Goal: Task Accomplishment & Management: Manage account settings

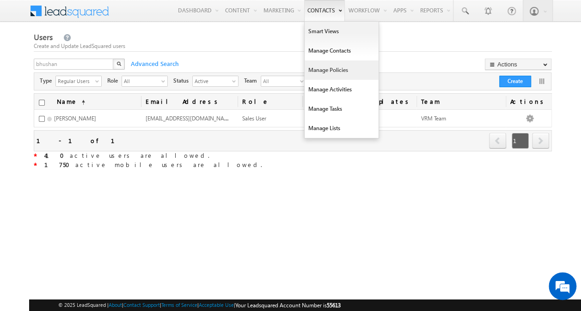
click at [324, 70] on link "Manage Policies" at bounding box center [341, 70] width 74 height 19
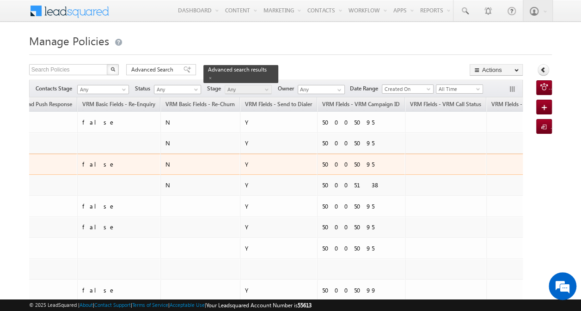
click at [322, 161] on div "50005095" at bounding box center [361, 164] width 79 height 8
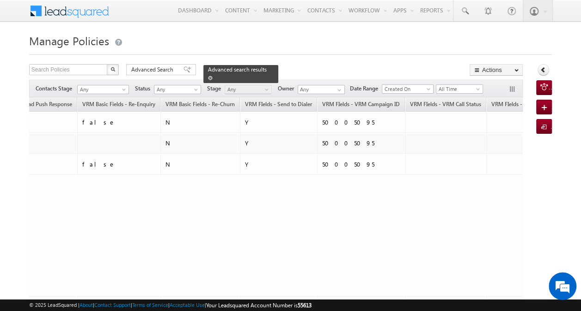
click at [212, 76] on span at bounding box center [210, 78] width 5 height 5
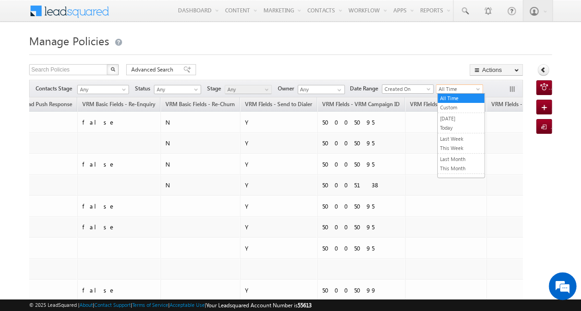
click at [448, 90] on span "All Time" at bounding box center [458, 89] width 44 height 8
click at [450, 108] on link "Custom" at bounding box center [460, 107] width 47 height 8
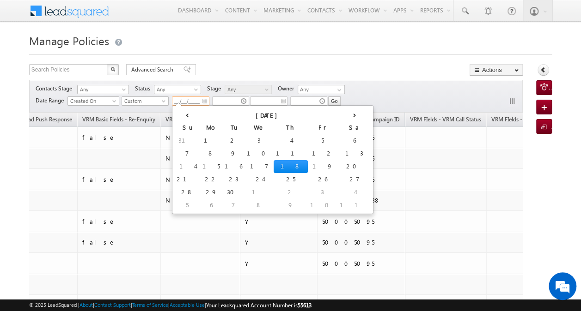
click at [193, 102] on input "__/__/____" at bounding box center [190, 101] width 37 height 9
click at [222, 140] on td "2" at bounding box center [233, 140] width 22 height 13
type input "[DATE]"
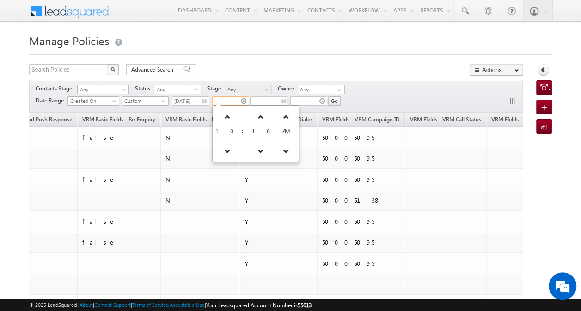
click at [230, 100] on input "text" at bounding box center [230, 101] width 37 height 9
click at [227, 117] on link at bounding box center [227, 117] width 19 height 17
click at [227, 152] on icon at bounding box center [230, 151] width 6 height 6
click at [224, 152] on icon at bounding box center [224, 151] width 6 height 6
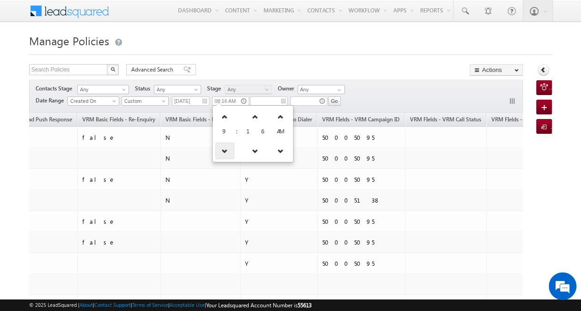
click at [224, 152] on icon at bounding box center [224, 151] width 6 height 6
type input "05:16 AM"
click at [267, 44] on h1 "Manage Policies" at bounding box center [290, 40] width 522 height 18
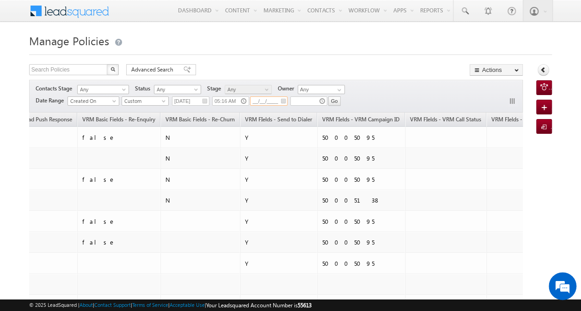
click at [273, 103] on input "__/__/____" at bounding box center [268, 101] width 37 height 9
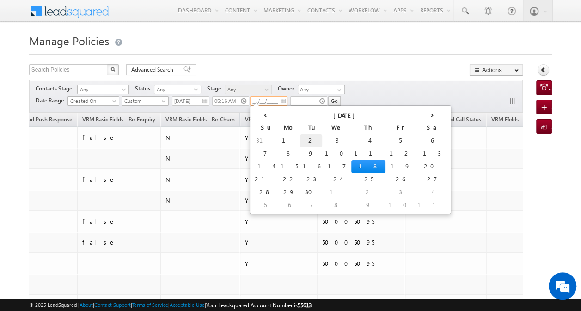
click at [300, 140] on td "2" at bounding box center [311, 140] width 22 height 13
type input "[DATE]"
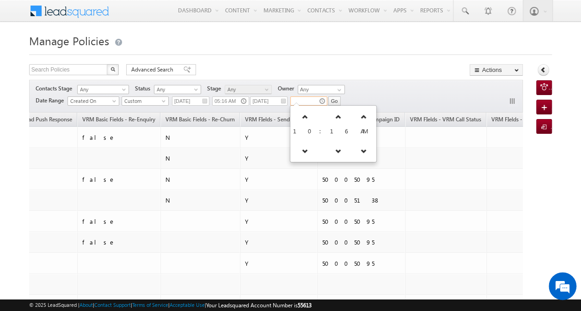
click at [306, 102] on input "text" at bounding box center [308, 101] width 37 height 9
click at [305, 118] on icon at bounding box center [305, 117] width 6 height 6
click at [304, 153] on link at bounding box center [307, 151] width 19 height 17
click at [304, 153] on link at bounding box center [305, 151] width 19 height 17
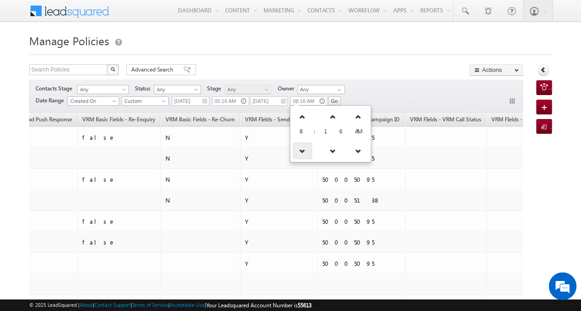
click at [304, 153] on link at bounding box center [302, 151] width 19 height 17
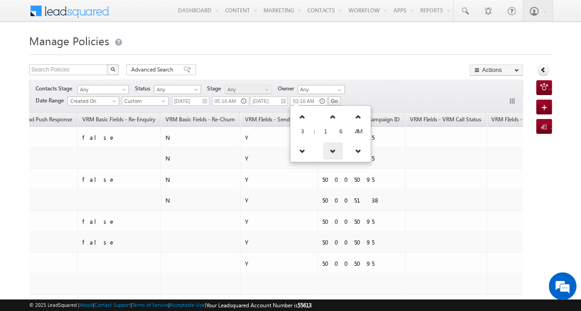
click at [329, 152] on icon at bounding box center [332, 151] width 6 height 6
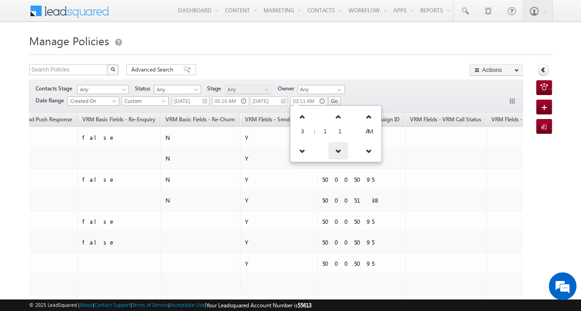
click at [335, 152] on icon at bounding box center [338, 151] width 6 height 6
click at [329, 152] on icon at bounding box center [332, 151] width 6 height 6
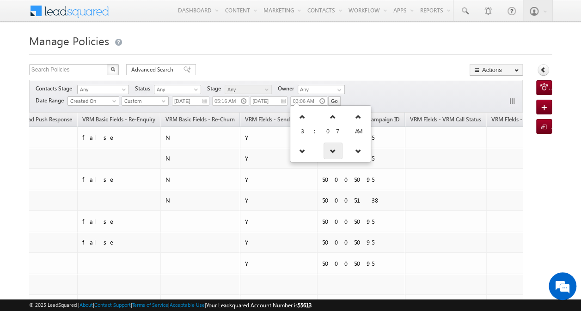
click at [329, 152] on icon at bounding box center [332, 151] width 6 height 6
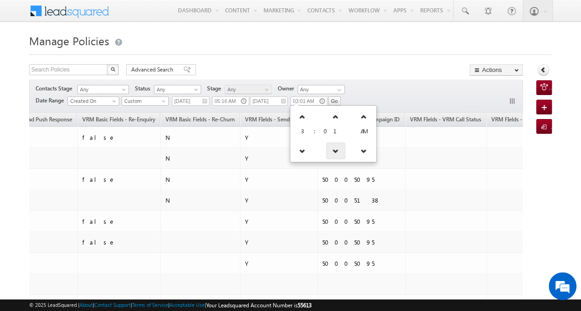
click at [332, 152] on icon at bounding box center [335, 151] width 6 height 6
click at [330, 152] on icon at bounding box center [333, 151] width 6 height 6
click at [329, 152] on icon at bounding box center [332, 151] width 6 height 6
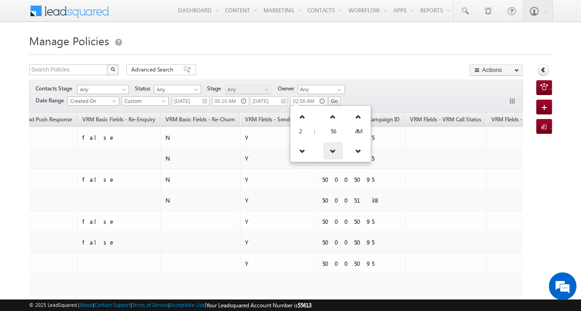
click at [329, 152] on icon at bounding box center [332, 151] width 6 height 6
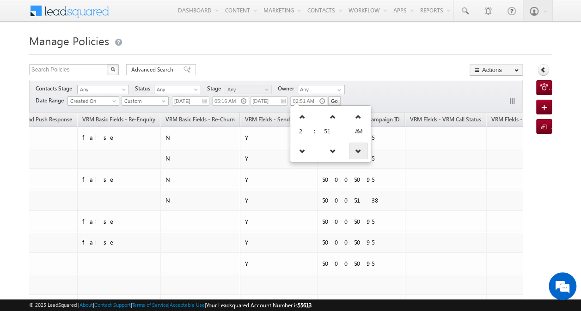
click at [352, 154] on link at bounding box center [358, 151] width 19 height 17
click at [300, 118] on icon at bounding box center [302, 117] width 6 height 6
type input "03:51 PM"
click at [366, 89] on div "Contacts Stage Any Any Activity Type Policy Policy Status Any Open Won Lost Any…" at bounding box center [275, 96] width 493 height 33
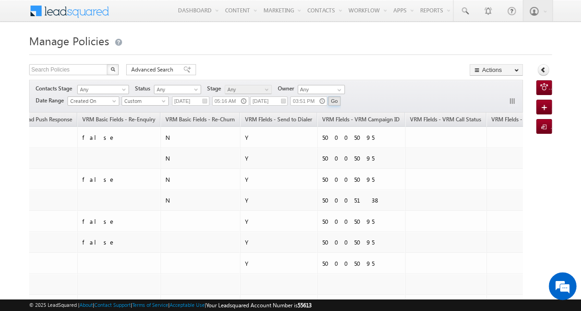
click at [330, 100] on input "Go" at bounding box center [334, 101] width 12 height 9
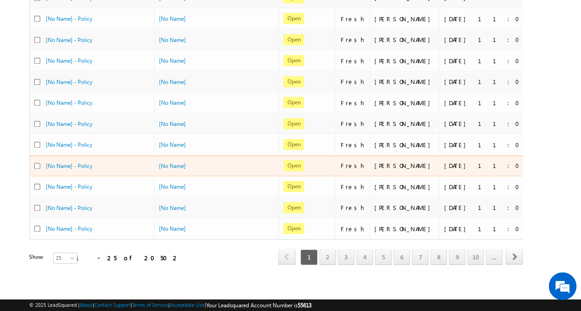
click at [38, 163] on input "checkbox" at bounding box center [37, 166] width 6 height 6
checkbox input "true"
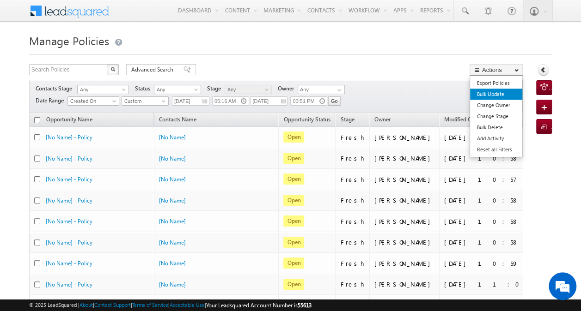
click at [498, 97] on link "Bulk Update" at bounding box center [496, 94] width 52 height 11
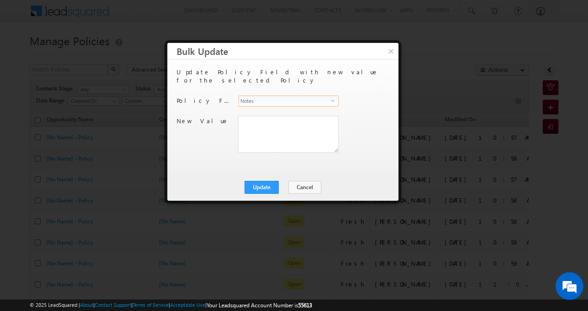
click at [332, 98] on span "select" at bounding box center [334, 100] width 7 height 4
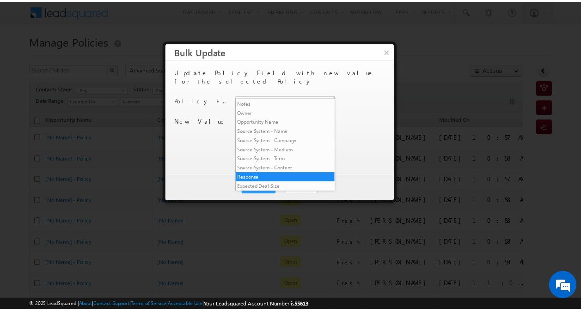
scroll to position [2000, 0]
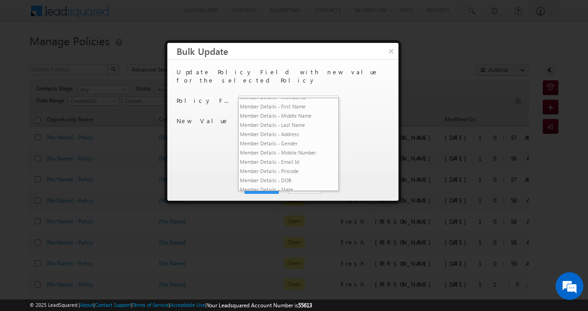
click at [277, 75] on li "VRM Basic Fields - Re-Churn" at bounding box center [288, 70] width 100 height 9
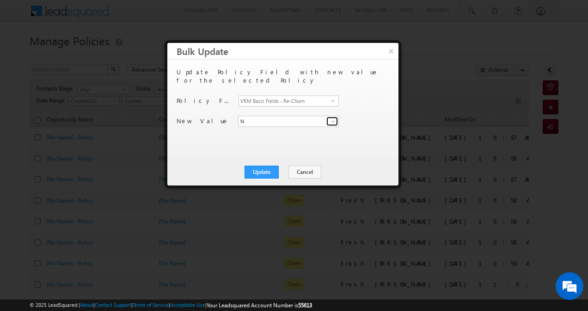
click at [334, 118] on span at bounding box center [332, 121] width 7 height 7
click at [302, 136] on link "Y" at bounding box center [288, 141] width 101 height 11
type input "Y"
click at [267, 171] on button "Update" at bounding box center [261, 172] width 34 height 13
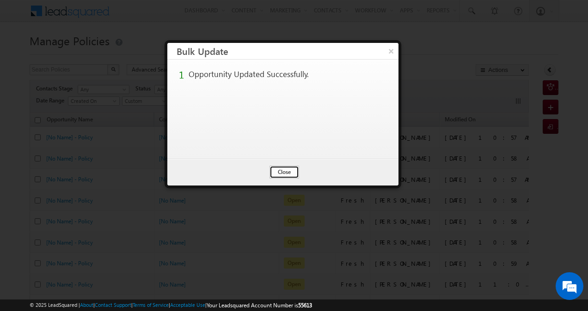
click at [286, 172] on button "Close" at bounding box center [284, 172] width 30 height 13
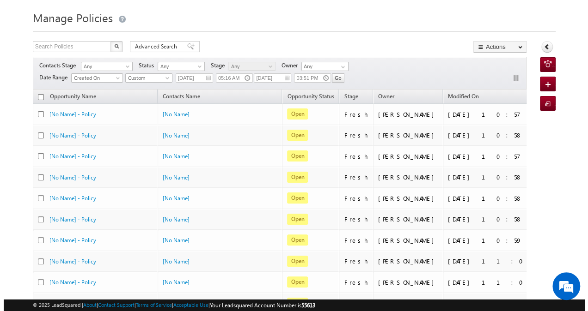
scroll to position [0, 0]
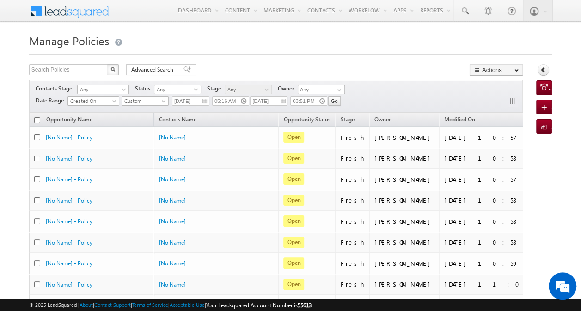
click at [37, 120] on input "checkbox" at bounding box center [37, 120] width 6 height 6
checkbox input "true"
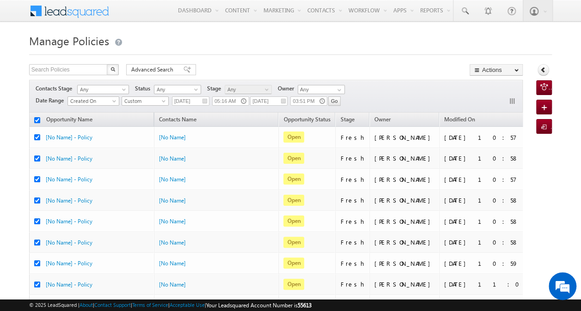
checkbox input "true"
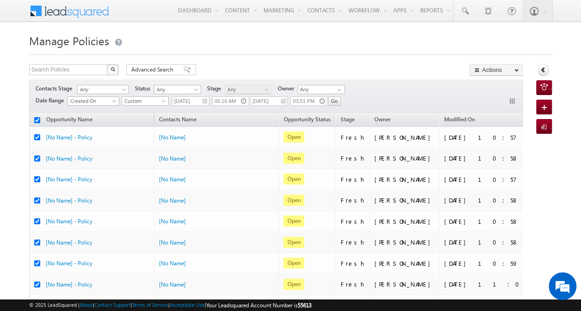
checkbox input "true"
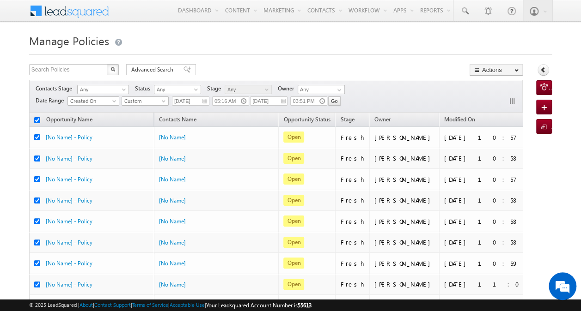
checkbox input "true"
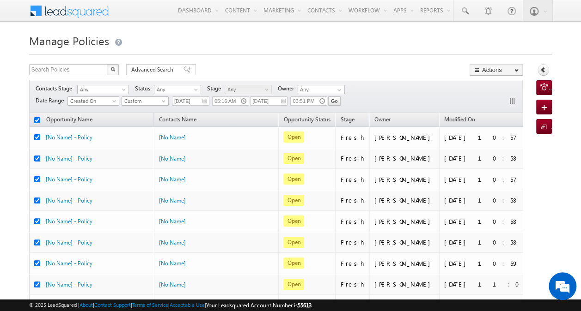
checkbox input "true"
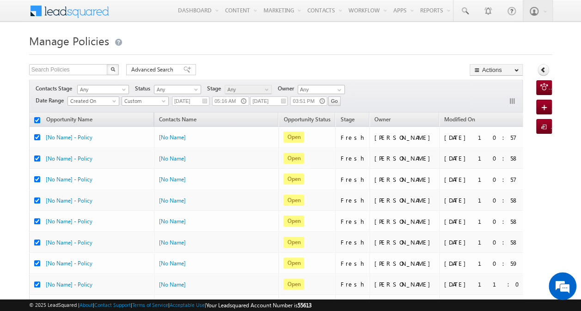
checkbox input "true"
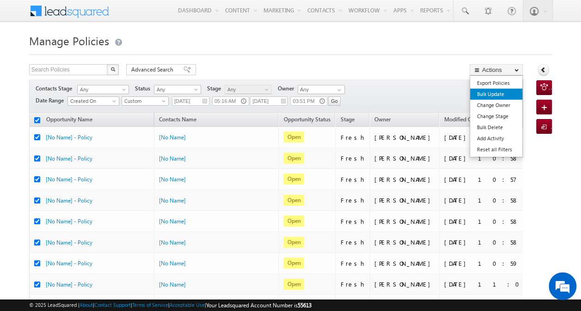
click at [495, 92] on link "Bulk Update" at bounding box center [496, 94] width 52 height 11
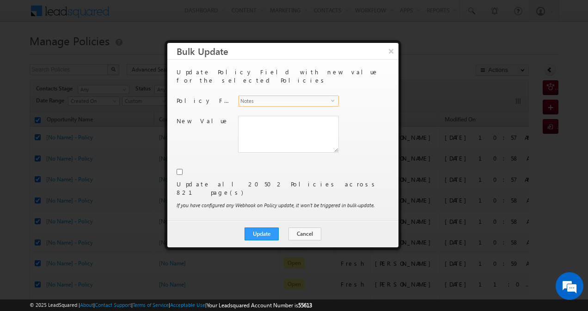
click at [335, 98] on span "select" at bounding box center [334, 100] width 7 height 4
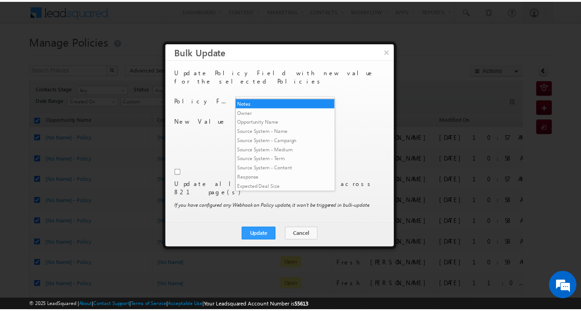
scroll to position [2000, 0]
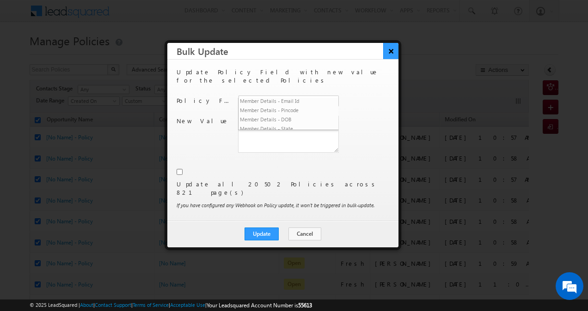
click at [393, 55] on button "×" at bounding box center [390, 51] width 15 height 16
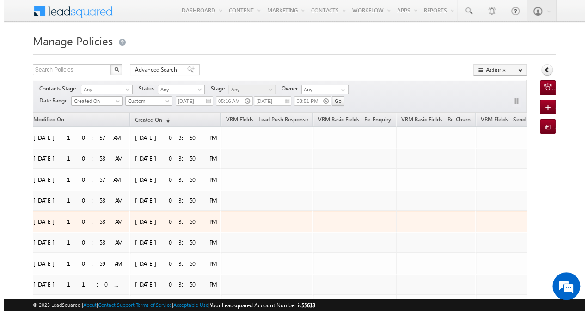
scroll to position [0, 0]
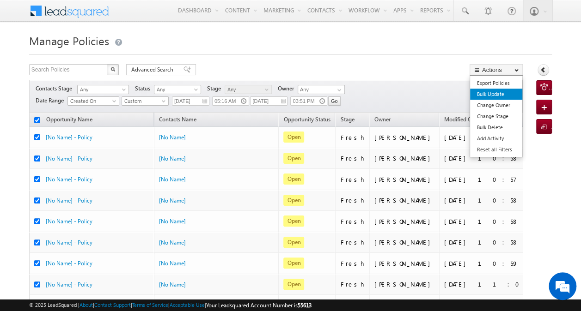
click at [494, 92] on link "Bulk Update" at bounding box center [496, 94] width 52 height 11
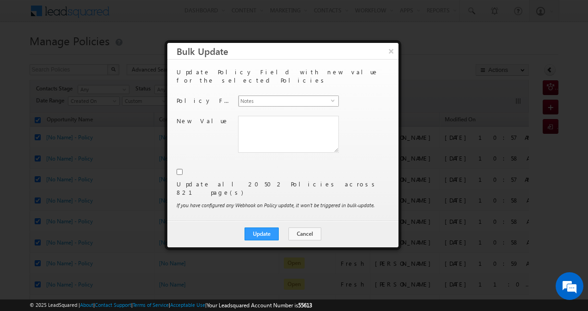
click at [332, 98] on span "select" at bounding box center [334, 100] width 7 height 4
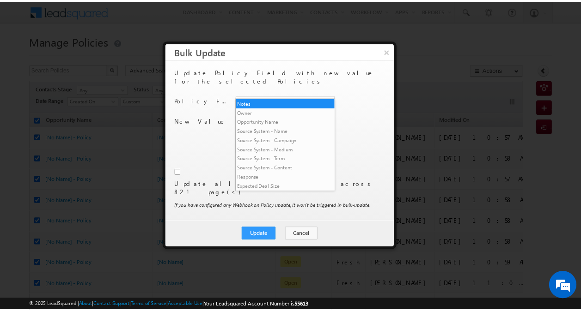
scroll to position [2000, 0]
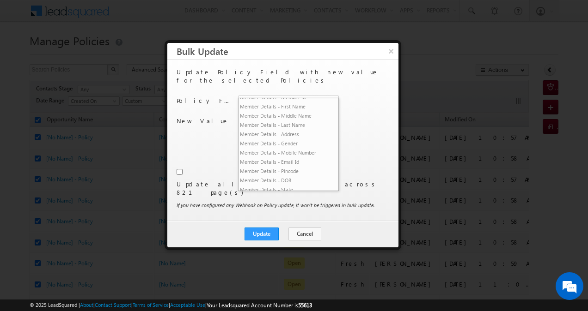
click at [299, 75] on li "VRM Basic Fields - Re-Churn" at bounding box center [288, 70] width 100 height 9
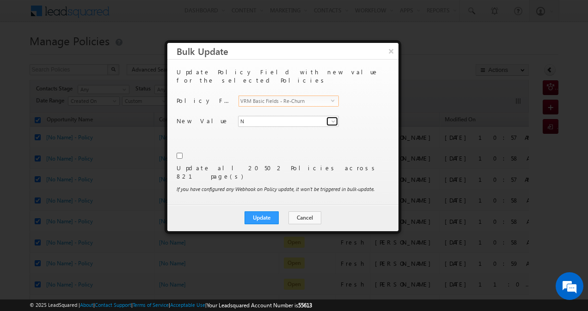
click at [329, 118] on span at bounding box center [332, 121] width 7 height 7
click at [284, 136] on link "Y" at bounding box center [288, 141] width 101 height 11
type input "Y"
click at [179, 153] on input "checkbox" at bounding box center [179, 156] width 6 height 6
checkbox input "true"
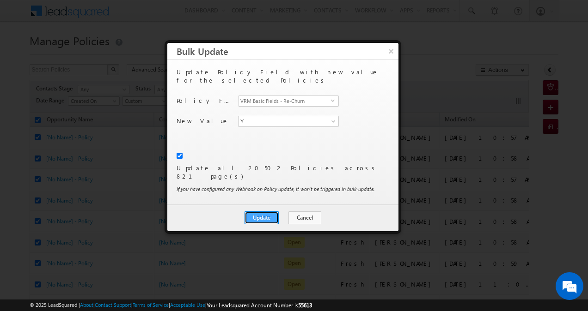
click at [266, 212] on button "Update" at bounding box center [261, 218] width 34 height 13
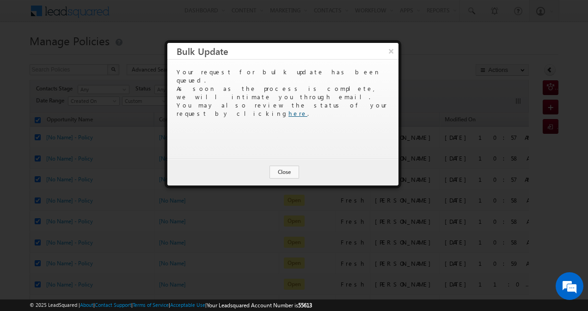
click at [307, 109] on link "here" at bounding box center [297, 113] width 19 height 8
click at [288, 173] on button "Close" at bounding box center [284, 172] width 30 height 13
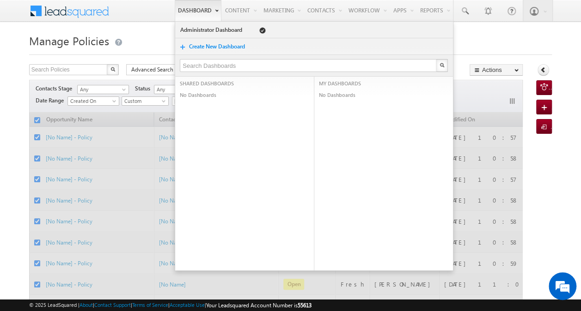
checkbox input "false"
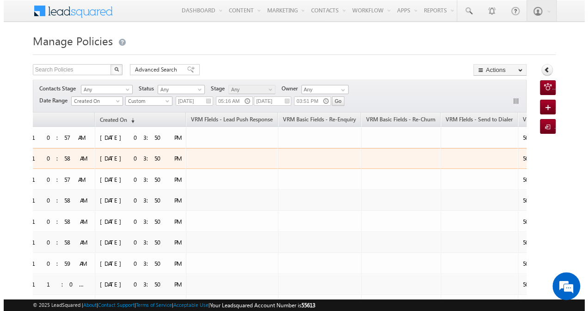
scroll to position [0, 449]
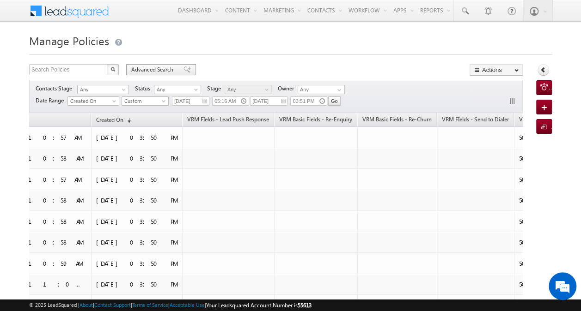
click at [161, 72] on span "Advanced Search" at bounding box center [153, 70] width 45 height 8
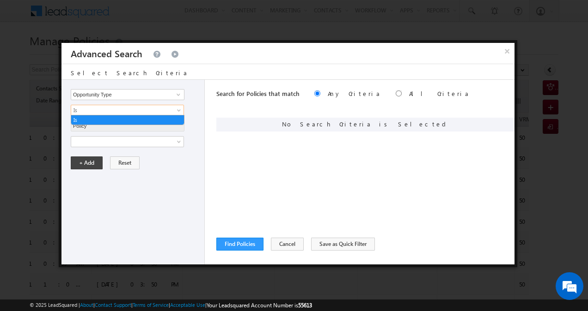
click at [176, 111] on span at bounding box center [179, 112] width 7 height 7
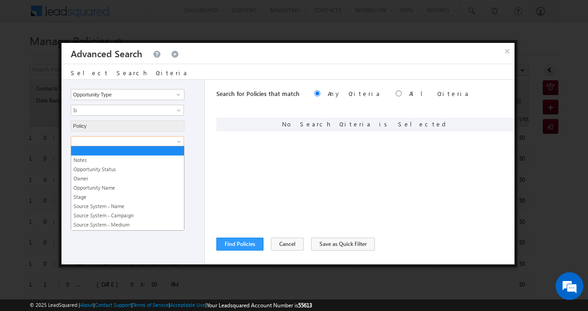
click at [180, 142] on span at bounding box center [179, 143] width 7 height 7
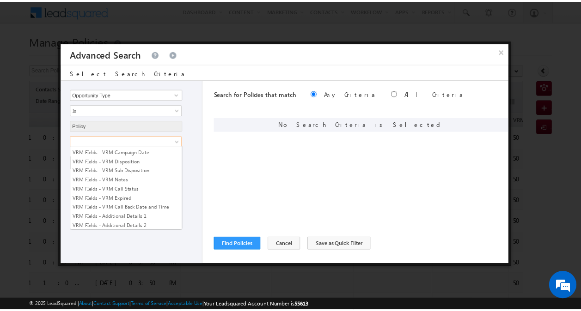
scroll to position [1302, 0]
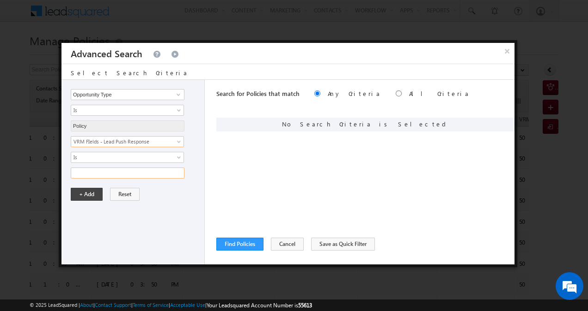
click at [175, 172] on input "text" at bounding box center [128, 173] width 114 height 11
click at [176, 156] on span at bounding box center [179, 159] width 7 height 7
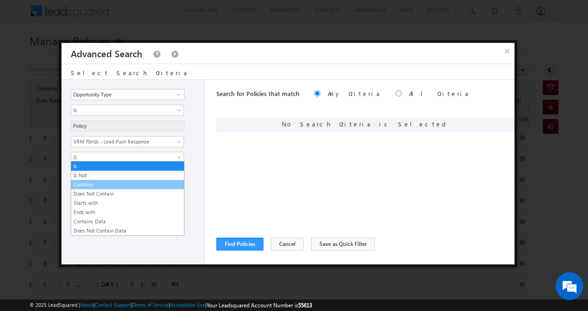
click at [141, 186] on link "Contains" at bounding box center [127, 185] width 113 height 8
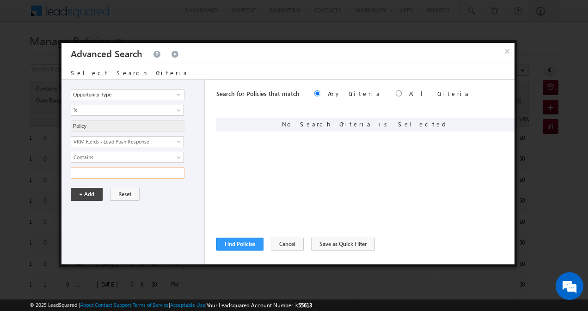
click at [146, 171] on input "text" at bounding box center [128, 173] width 114 height 11
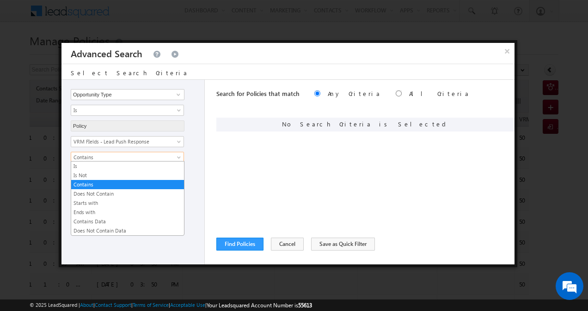
click at [174, 154] on link "Contains" at bounding box center [127, 157] width 113 height 11
click at [130, 222] on link "Contains Data" at bounding box center [127, 222] width 113 height 8
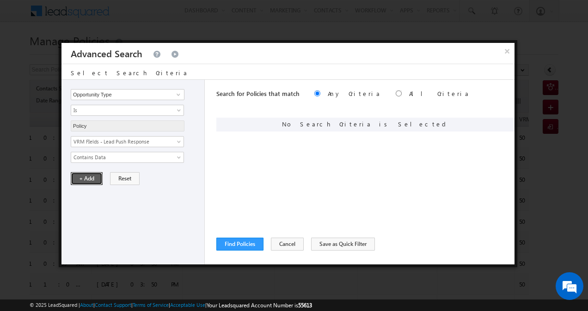
click at [91, 181] on button "+ Add" at bounding box center [87, 178] width 32 height 13
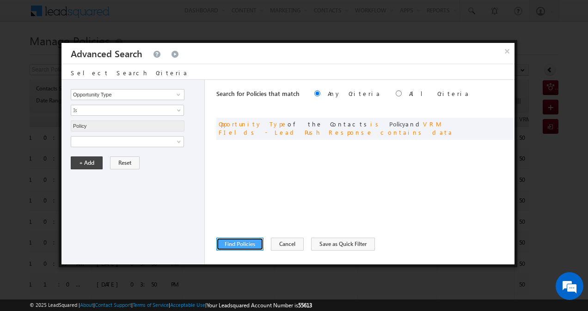
click at [249, 246] on button "Find Policies" at bounding box center [239, 244] width 47 height 13
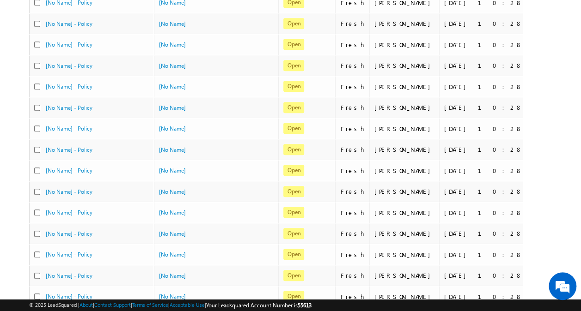
scroll to position [413, 0]
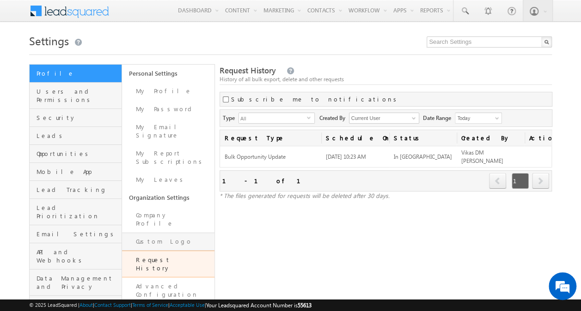
click at [187, 233] on link "Custom Logo" at bounding box center [168, 242] width 92 height 18
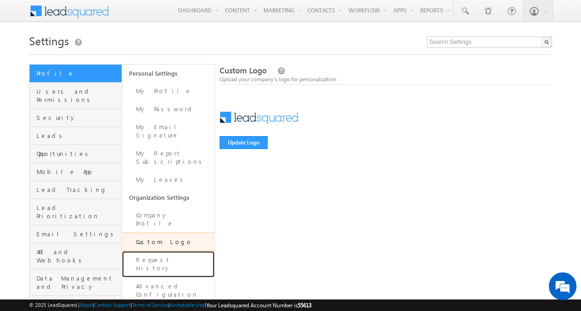
click at [175, 251] on link "Request History" at bounding box center [168, 264] width 92 height 26
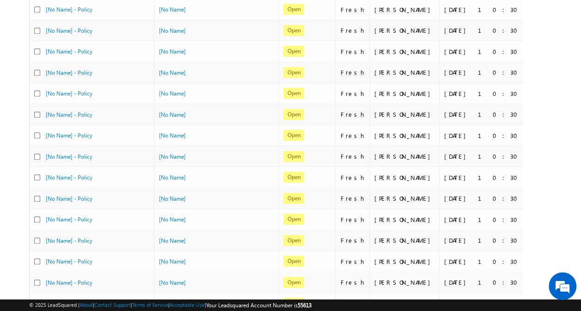
scroll to position [413, 0]
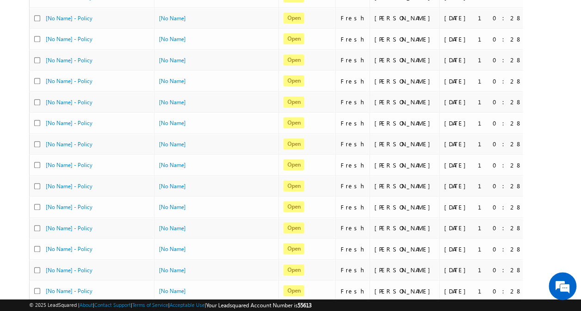
scroll to position [413, 0]
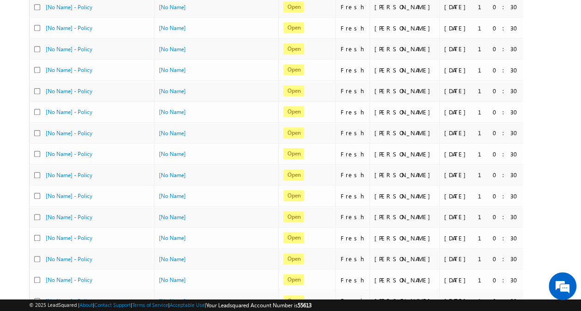
scroll to position [413, 0]
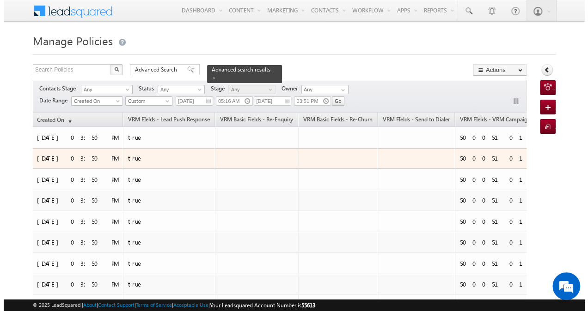
scroll to position [0, 513]
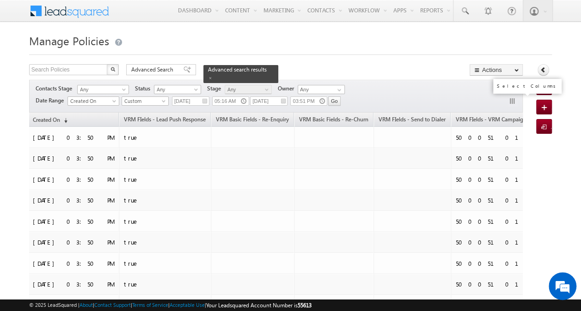
click at [515, 100] on button "button" at bounding box center [512, 101] width 9 height 9
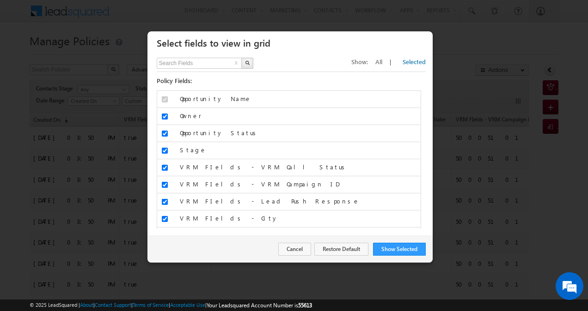
click at [382, 62] on span "All" at bounding box center [378, 62] width 7 height 8
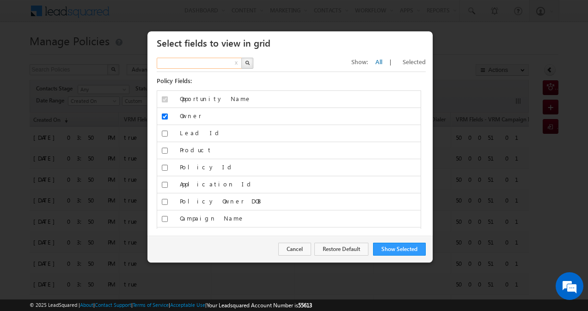
click at [220, 63] on input "text" at bounding box center [200, 63] width 86 height 11
type input "ubona"
click at [249, 64] on button "button" at bounding box center [247, 63] width 12 height 11
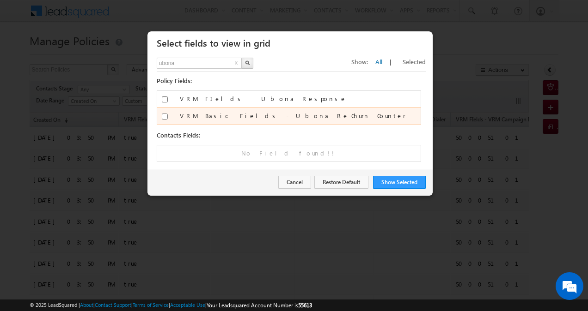
click at [164, 115] on input "VRM Basic Fields - Ubona Re-Churn Counter" at bounding box center [165, 117] width 6 height 6
checkbox input "true"
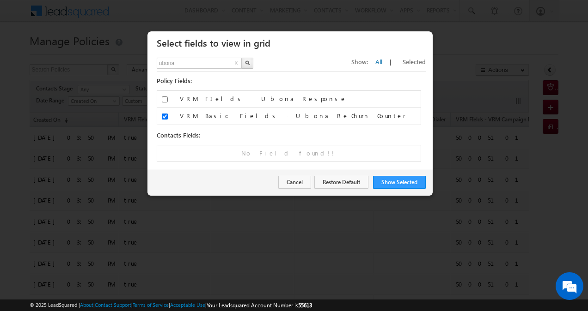
click at [236, 63] on button "x" at bounding box center [236, 63] width 6 height 11
type input "Search Fields"
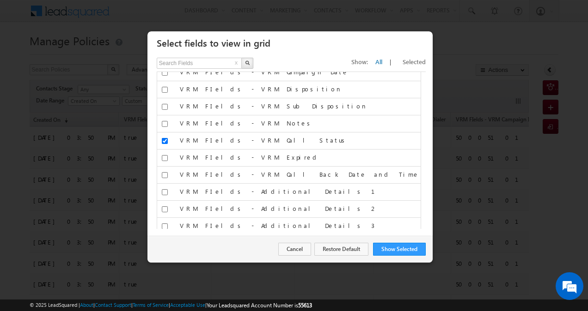
scroll to position [1485, 0]
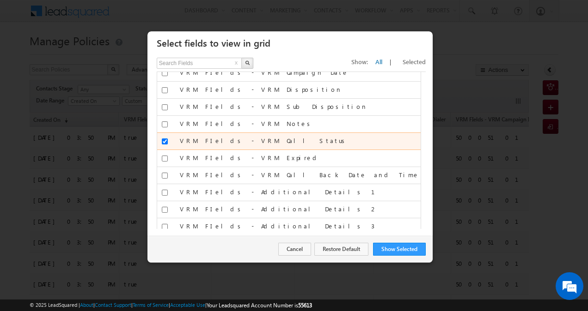
click at [164, 139] on input "VRM FIelds - VRM Call Status" at bounding box center [165, 142] width 6 height 6
checkbox input "false"
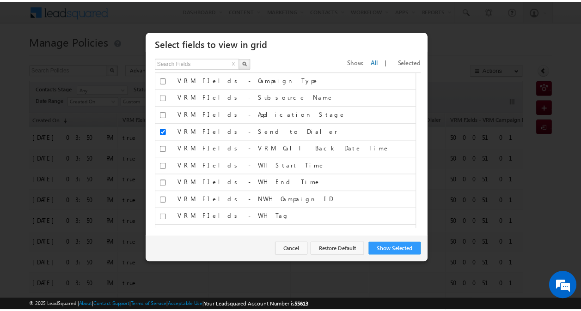
scroll to position [1820, 0]
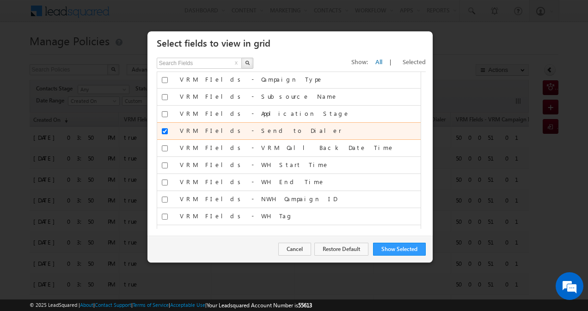
click at [163, 128] on input "VRM FIelds - Send to Dialer" at bounding box center [165, 131] width 6 height 6
checkbox input "false"
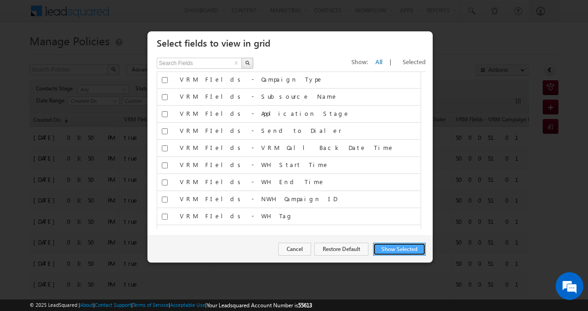
click at [405, 250] on button "Show Selected" at bounding box center [399, 249] width 53 height 13
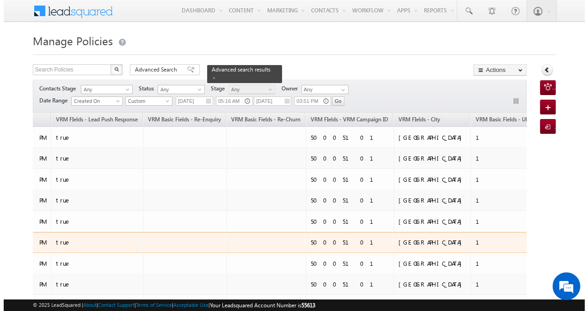
scroll to position [0, 618]
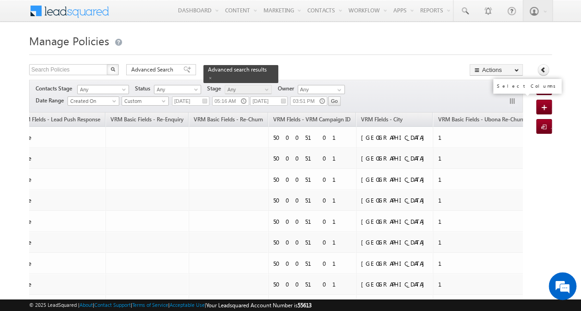
click at [511, 100] on button "button" at bounding box center [512, 101] width 9 height 9
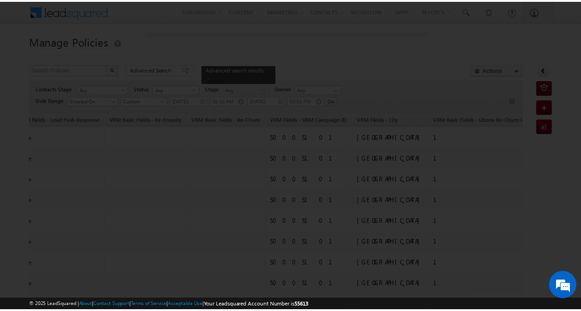
scroll to position [0, 612]
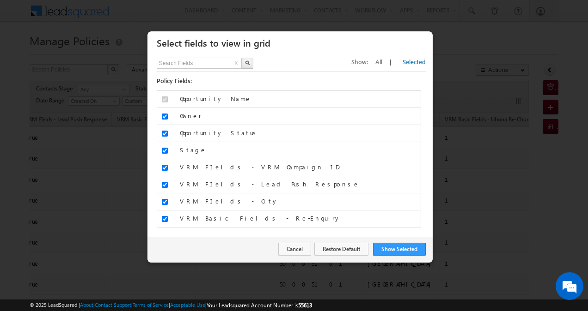
click at [382, 62] on span "All" at bounding box center [378, 62] width 7 height 8
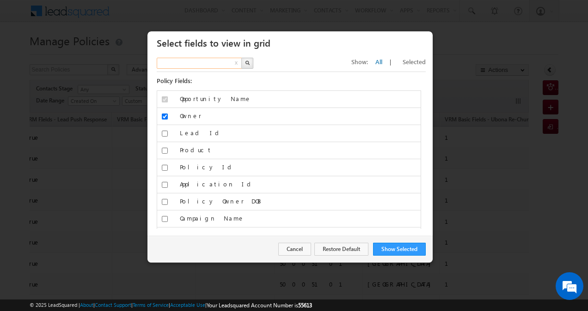
click at [216, 63] on input "text" at bounding box center [200, 63] width 86 height 11
type input "city"
click at [246, 63] on img "button" at bounding box center [247, 63] width 5 height 5
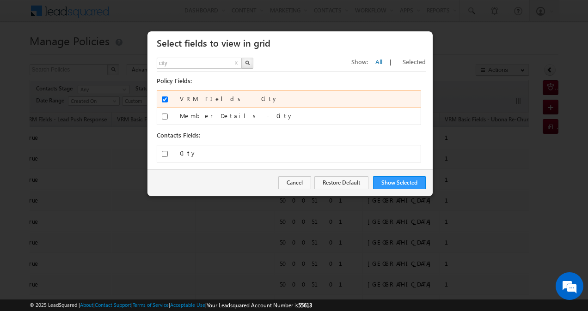
click at [164, 101] on input "VRM FIelds - City" at bounding box center [165, 100] width 6 height 6
checkbox input "false"
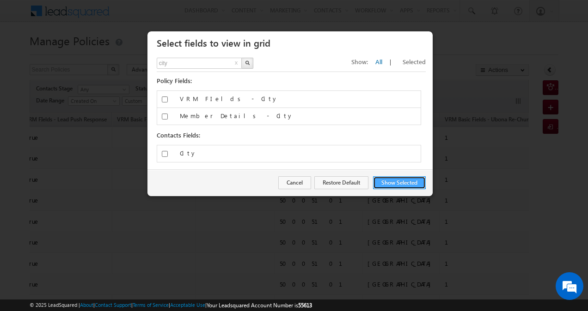
click at [398, 181] on button "Show Selected" at bounding box center [399, 182] width 53 height 13
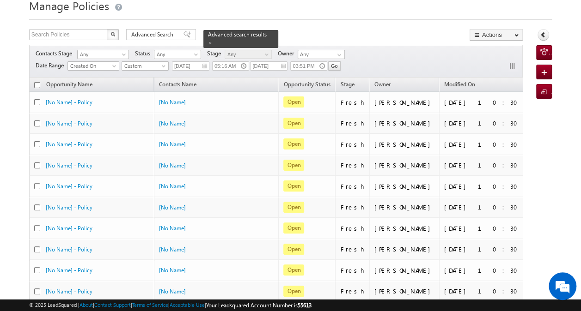
scroll to position [4, 0]
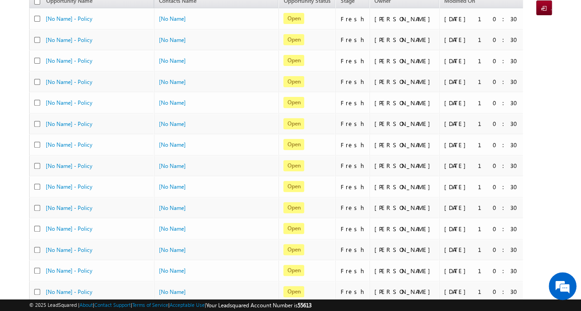
scroll to position [94, 0]
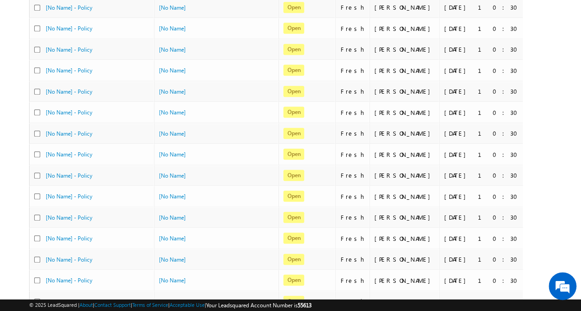
scroll to position [413, 0]
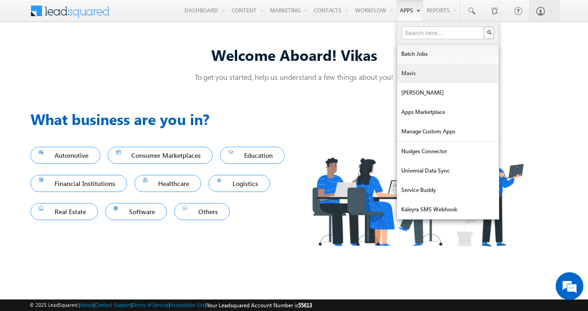
click at [411, 67] on link "Mavis" at bounding box center [448, 73] width 102 height 19
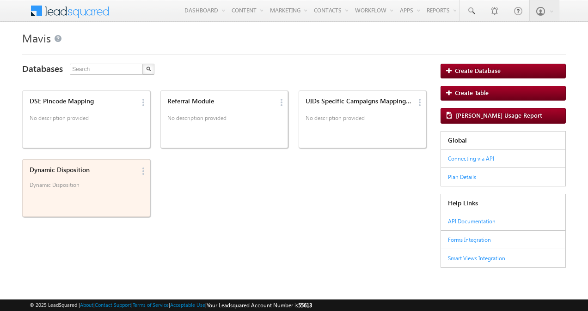
click at [96, 172] on div "Dynamic Disposition" at bounding box center [83, 170] width 106 height 8
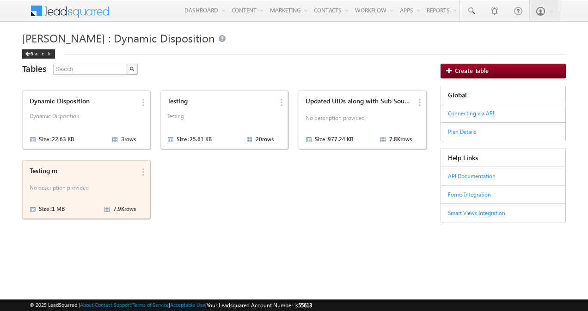
click at [99, 178] on div "Testing m No description provided Size : 1 MB 7.9K rows" at bounding box center [80, 189] width 109 height 50
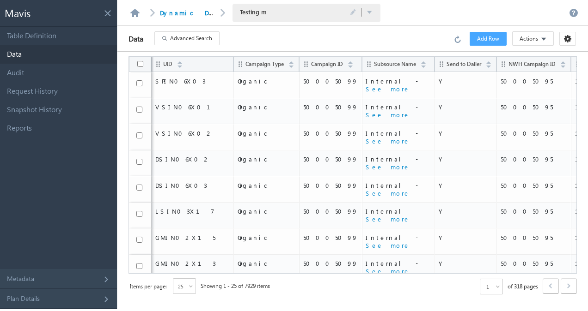
click at [202, 41] on span "Advanced Search" at bounding box center [191, 38] width 42 height 8
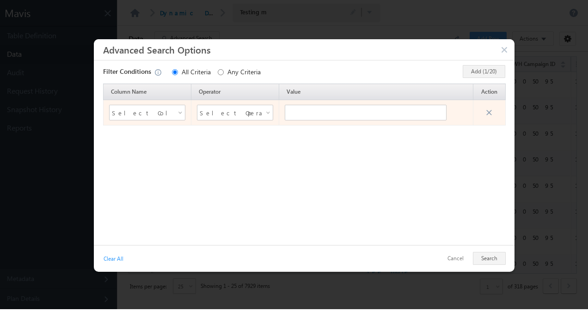
click at [181, 111] on span at bounding box center [180, 114] width 7 height 7
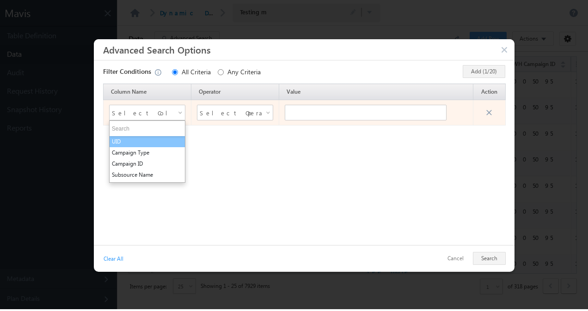
click at [161, 140] on li "UID" at bounding box center [146, 141] width 75 height 11
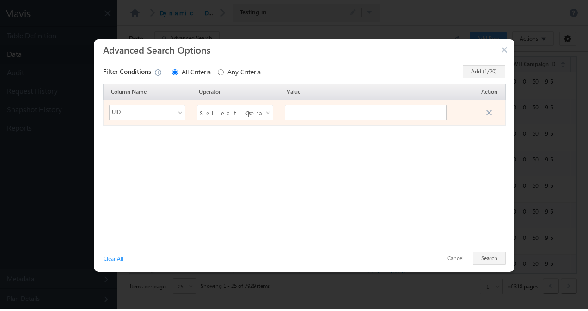
click at [224, 115] on span "Select Operator" at bounding box center [229, 113] width 59 height 14
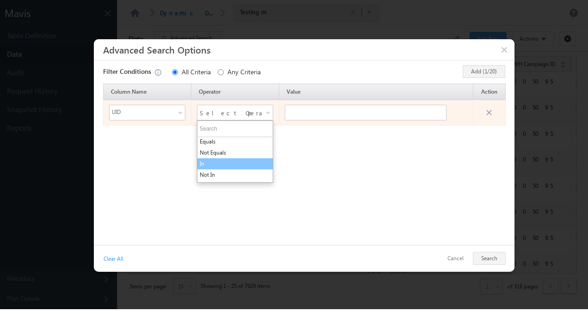
click at [219, 160] on li "In" at bounding box center [234, 163] width 75 height 11
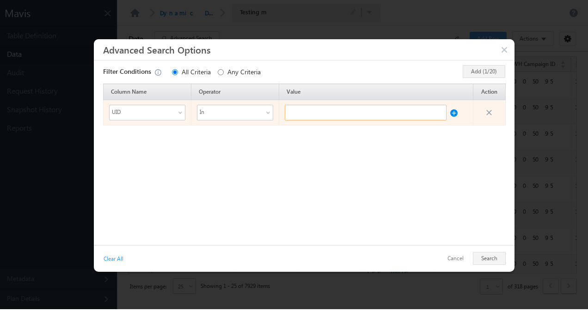
click at [302, 111] on input "text" at bounding box center [366, 113] width 162 height 16
paste input "ASTP01P43"
type input "ASTP01P43"
click at [454, 114] on button at bounding box center [453, 111] width 7 height 12
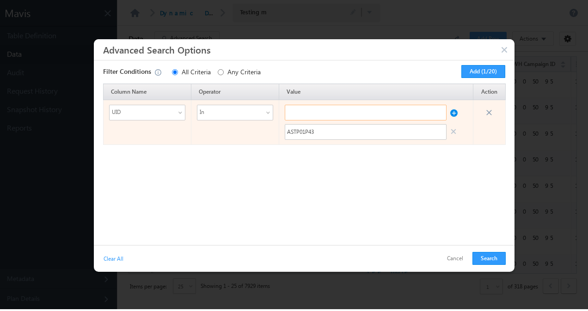
click at [338, 117] on input "text" at bounding box center [366, 113] width 162 height 16
paste input "ASTP01P43"
type input "ASTP01P44"
click at [452, 112] on button at bounding box center [453, 111] width 7 height 12
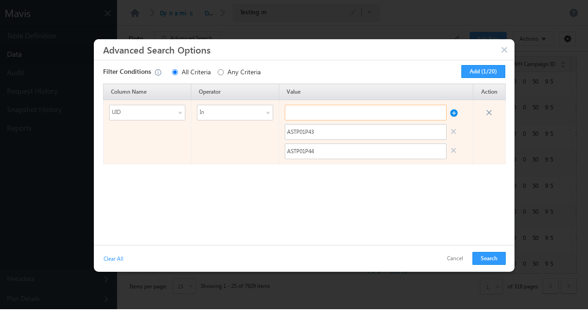
click at [381, 110] on input "text" at bounding box center [366, 113] width 162 height 16
paste input "ASTP01P43"
type input "ASTP01P45"
click at [454, 111] on button at bounding box center [453, 111] width 7 height 12
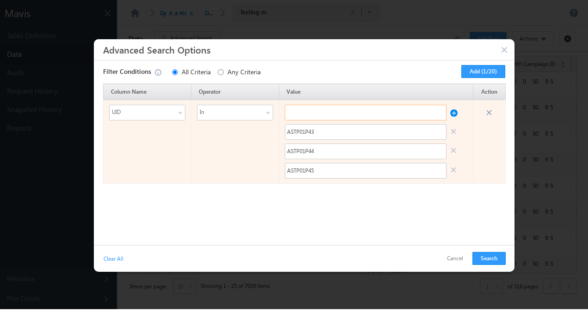
click at [406, 111] on input "text" at bounding box center [366, 113] width 162 height 16
paste input "ASTP01P43"
type input "ASTP01P46"
click at [455, 113] on button at bounding box center [453, 111] width 7 height 12
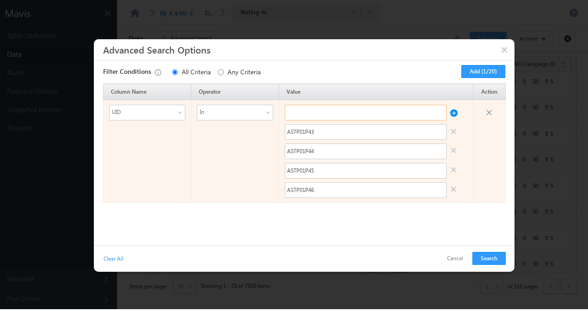
click at [408, 109] on input "text" at bounding box center [366, 113] width 162 height 16
paste input "ASTP01P43"
type input "ASTP01P47"
click at [454, 113] on button at bounding box center [453, 111] width 7 height 12
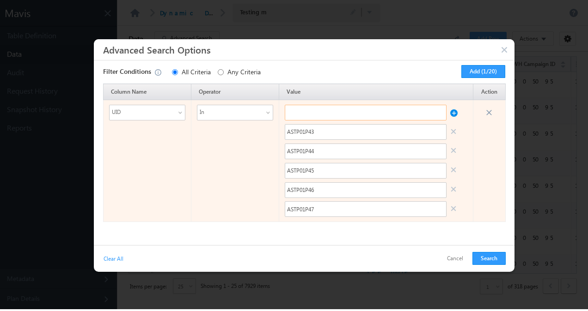
click at [406, 114] on input "text" at bounding box center [366, 113] width 162 height 16
paste input "ASTP01P43"
type input "ASTP01P48"
click at [454, 115] on button at bounding box center [453, 111] width 7 height 12
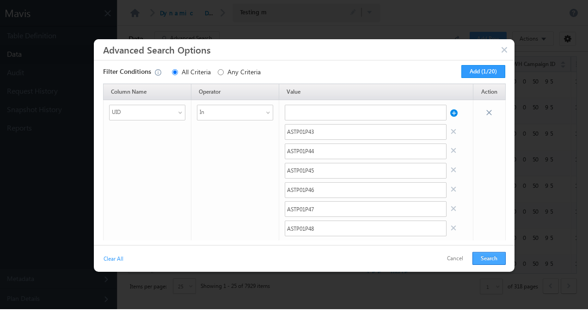
click at [482, 259] on button "Search" at bounding box center [488, 258] width 33 height 13
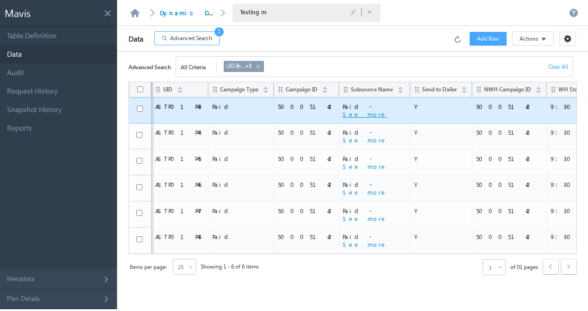
click at [342, 115] on button "See more" at bounding box center [364, 114] width 44 height 8
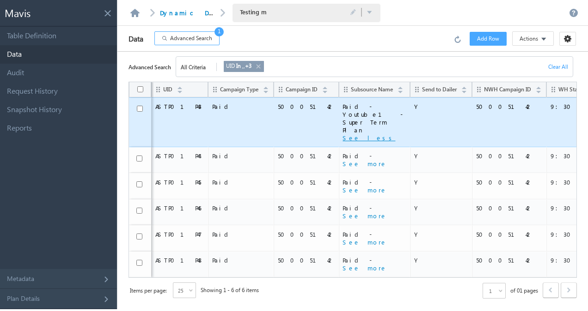
click at [342, 134] on button "See less" at bounding box center [368, 138] width 53 height 8
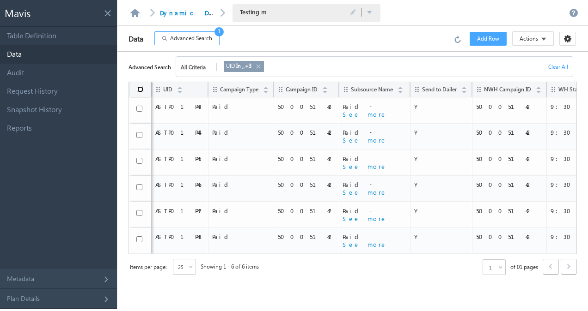
click at [140, 89] on input "checkbox" at bounding box center [140, 89] width 6 height 6
checkbox input "true"
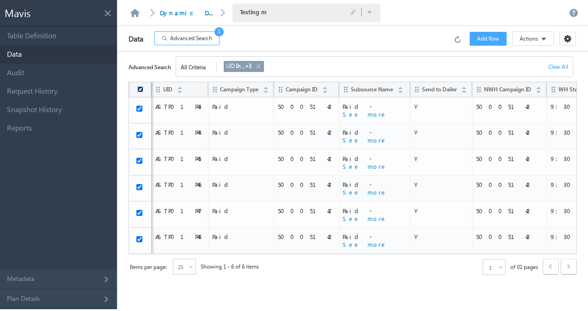
checkbox input "true"
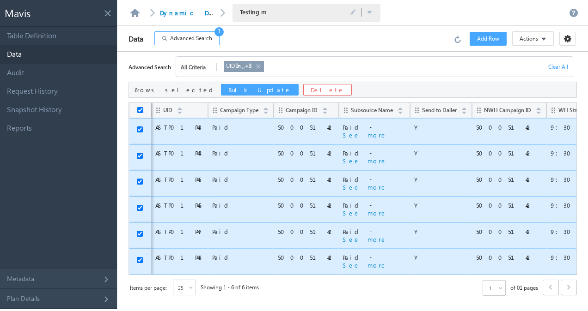
click at [221, 86] on button "Bulk Update" at bounding box center [260, 90] width 78 height 12
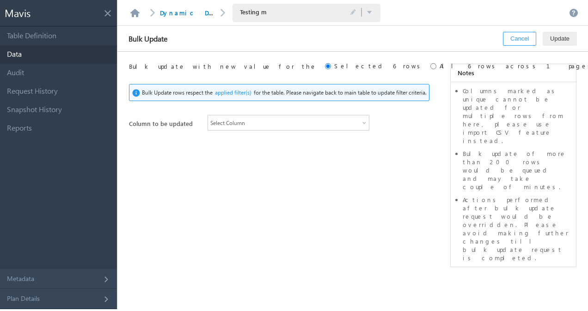
click at [255, 119] on div "Select Column" at bounding box center [288, 123] width 162 height 16
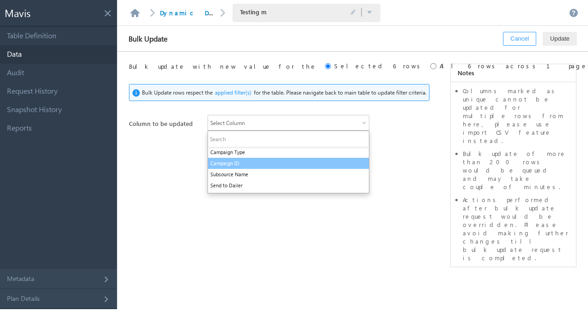
click at [253, 161] on li "Campaign ID" at bounding box center [288, 163] width 161 height 11
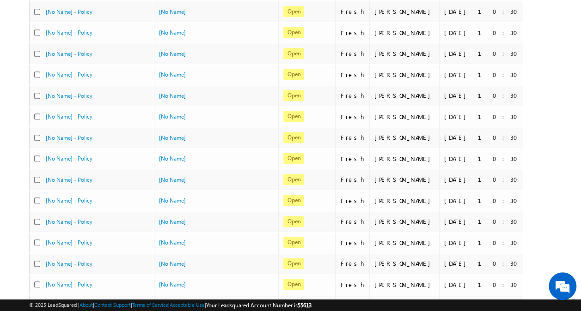
scroll to position [413, 0]
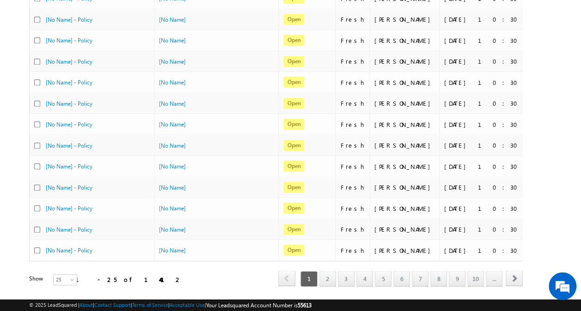
scroll to position [413, 0]
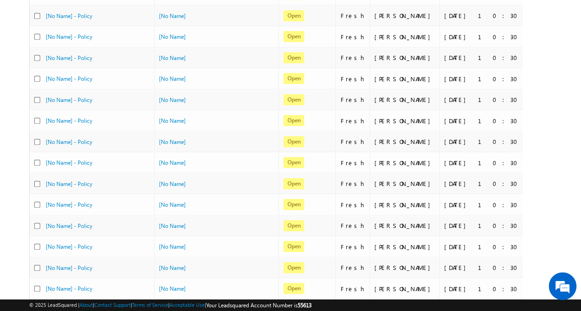
scroll to position [413, 0]
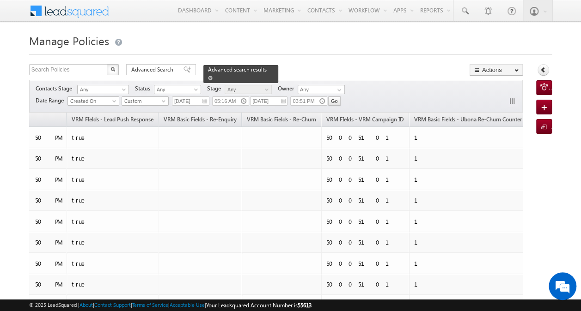
click at [226, 68] on span "Advanced search results" at bounding box center [237, 69] width 59 height 7
click at [161, 70] on span "Advanced Search" at bounding box center [153, 70] width 45 height 8
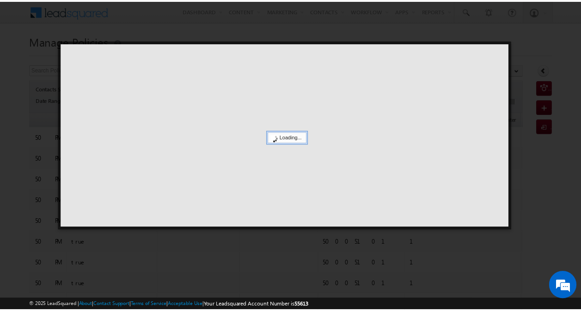
scroll to position [0, 559]
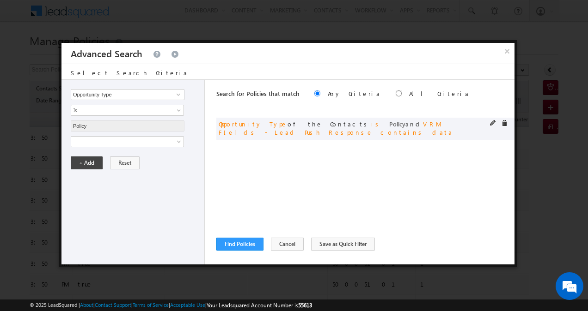
click at [489, 122] on div "or Opportunity Type of the Contacts is Policy and VRM FIelds - Lead Push Respon…" at bounding box center [365, 129] width 298 height 22
click at [491, 122] on span at bounding box center [493, 123] width 6 height 6
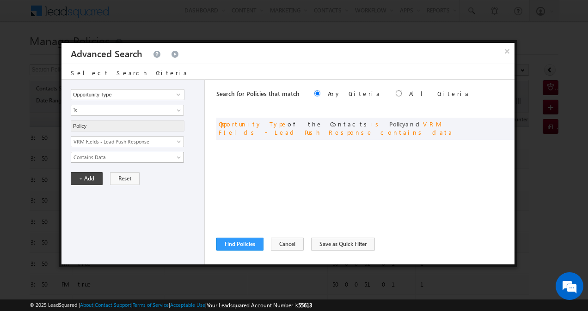
click at [174, 156] on link "Contains Data" at bounding box center [127, 157] width 113 height 11
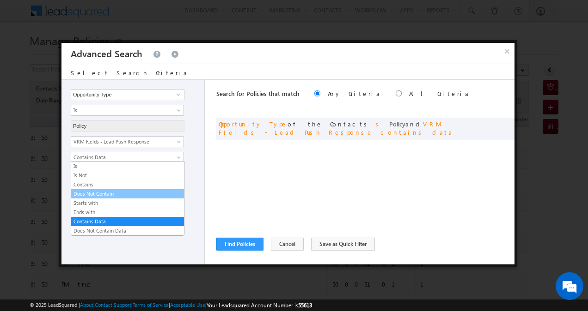
click at [142, 190] on link "Does Not Contain" at bounding box center [127, 194] width 113 height 8
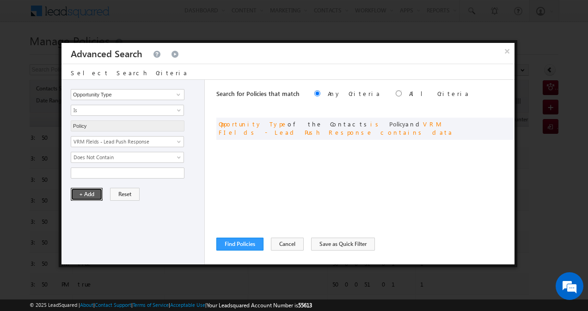
click at [95, 192] on button "+ Add" at bounding box center [87, 194] width 32 height 13
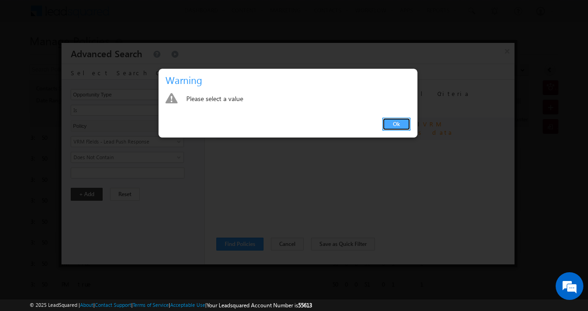
click at [400, 124] on link "Ok" at bounding box center [396, 124] width 28 height 13
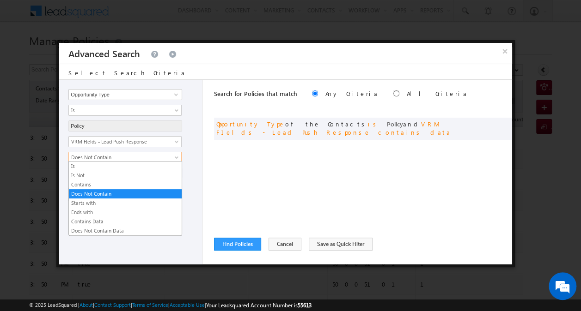
click at [158, 156] on span "Does Not Contain" at bounding box center [119, 157] width 100 height 8
click at [140, 229] on link "Does Not Contain Data" at bounding box center [125, 231] width 113 height 8
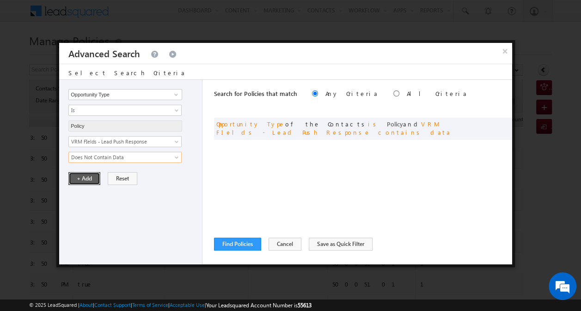
click at [85, 178] on button "+ Add" at bounding box center [84, 178] width 32 height 13
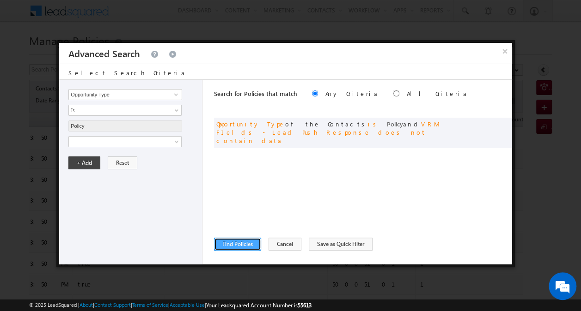
click at [231, 248] on button "Find Policies" at bounding box center [237, 244] width 47 height 13
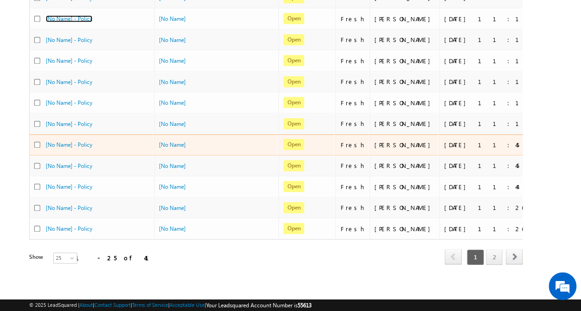
scroll to position [0, 0]
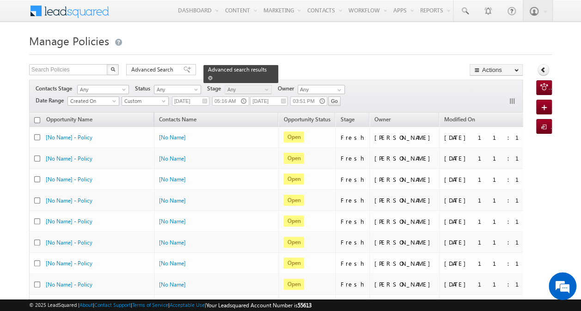
click at [242, 71] on span "Advanced search results" at bounding box center [237, 69] width 59 height 7
click at [161, 70] on span "Advanced Search" at bounding box center [153, 70] width 45 height 8
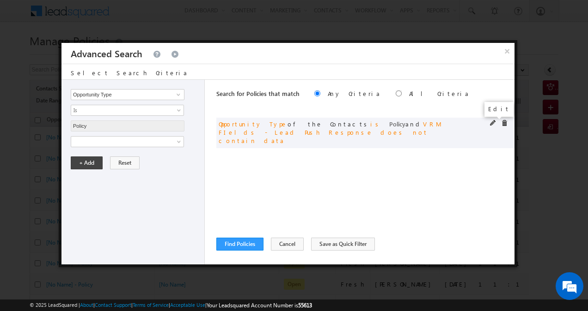
click at [491, 125] on span at bounding box center [493, 123] width 6 height 6
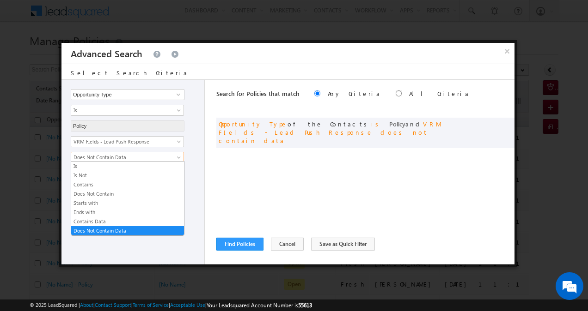
click at [172, 159] on link "Does Not Contain Data" at bounding box center [127, 157] width 113 height 11
click at [132, 219] on link "Contains Data" at bounding box center [127, 222] width 113 height 8
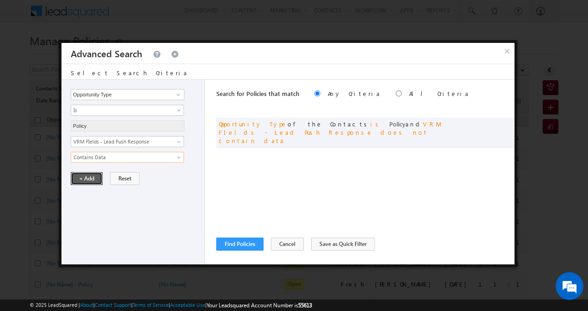
click at [91, 179] on button "+ Add" at bounding box center [87, 178] width 32 height 13
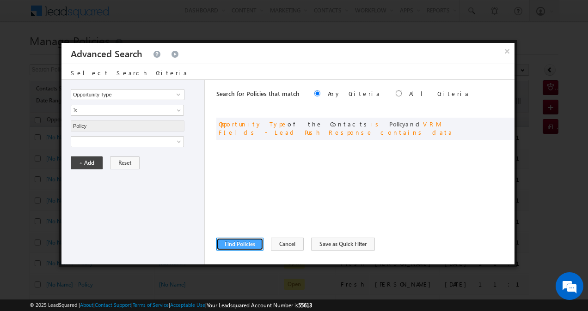
click at [250, 242] on button "Find Policies" at bounding box center [239, 244] width 47 height 13
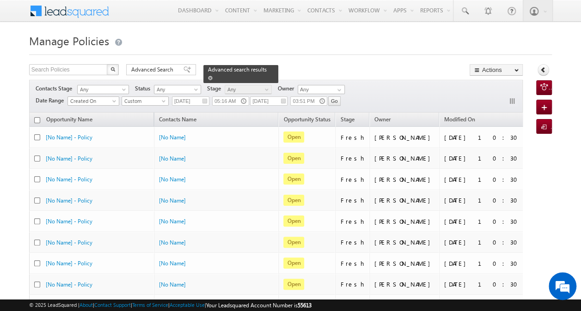
click at [212, 76] on span at bounding box center [210, 78] width 5 height 5
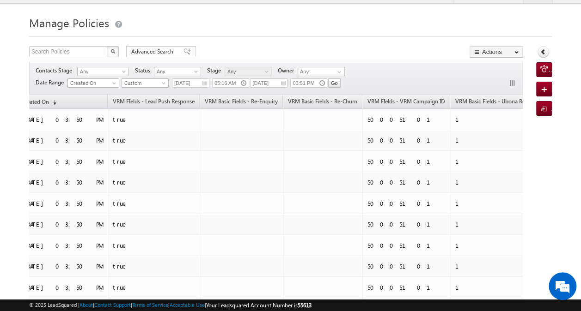
scroll to position [18, 0]
click at [160, 55] on span "Advanced Search" at bounding box center [153, 52] width 45 height 8
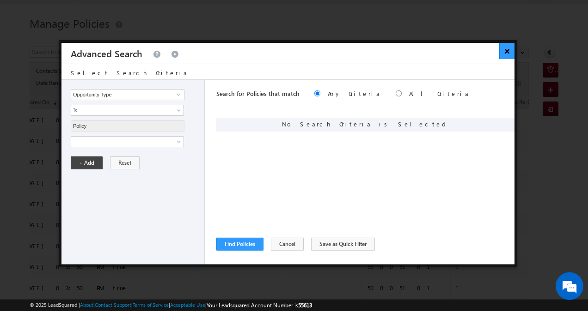
click at [503, 49] on button "×" at bounding box center [506, 51] width 15 height 16
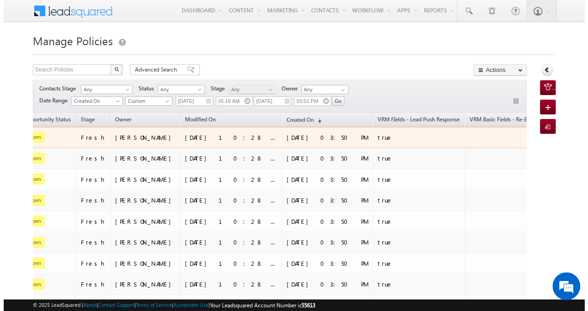
scroll to position [0, 279]
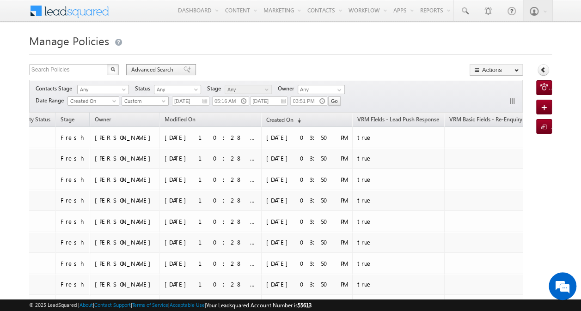
click at [157, 68] on span "Advanced Search" at bounding box center [153, 70] width 45 height 8
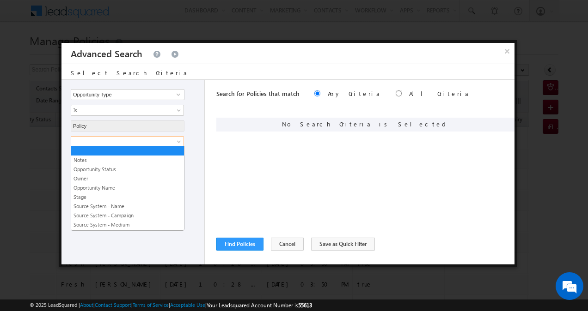
click at [173, 142] on link at bounding box center [127, 141] width 113 height 11
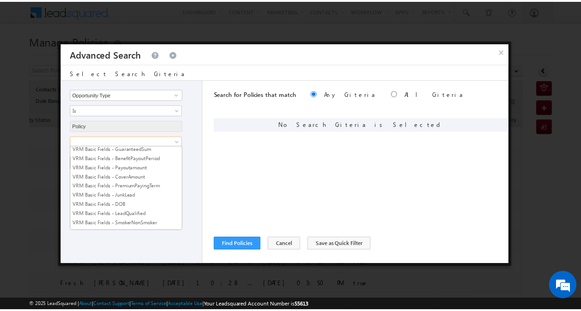
scroll to position [1748, 0]
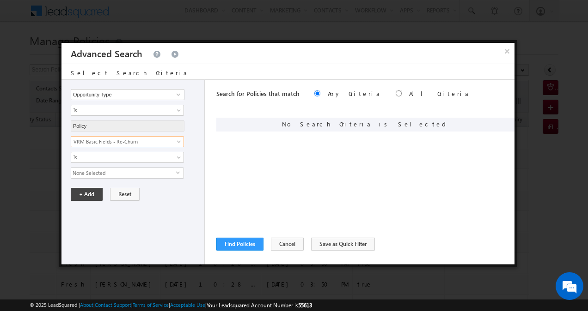
click at [179, 170] on span "select" at bounding box center [179, 172] width 7 height 4
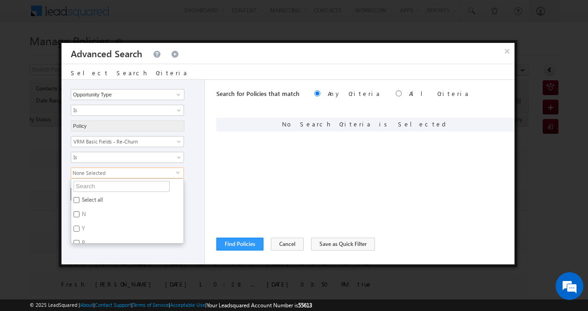
click at [77, 226] on input "Y" at bounding box center [76, 229] width 6 height 6
checkbox input "true"
click at [190, 163] on div "Notes Opportunity Status Owner Opportunity Name Stage Source System - Name Sour…" at bounding box center [135, 157] width 129 height 42
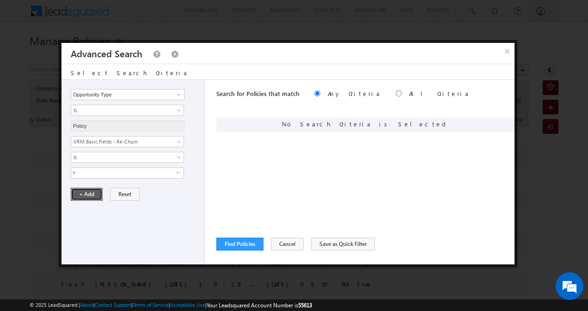
click at [94, 195] on button "+ Add" at bounding box center [87, 194] width 32 height 13
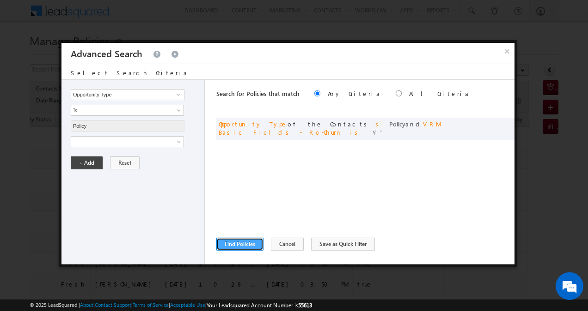
click at [250, 242] on button "Find Policies" at bounding box center [239, 244] width 47 height 13
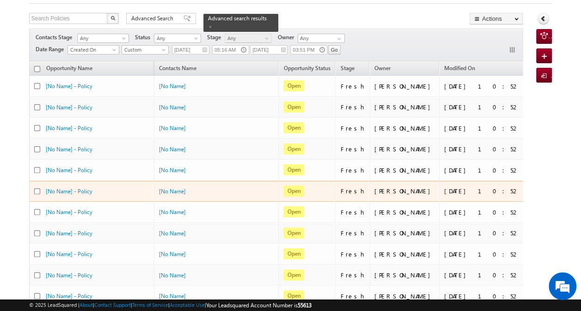
scroll to position [0, 0]
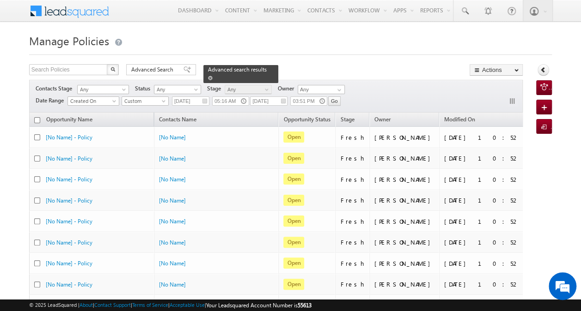
click at [212, 76] on span at bounding box center [210, 78] width 5 height 5
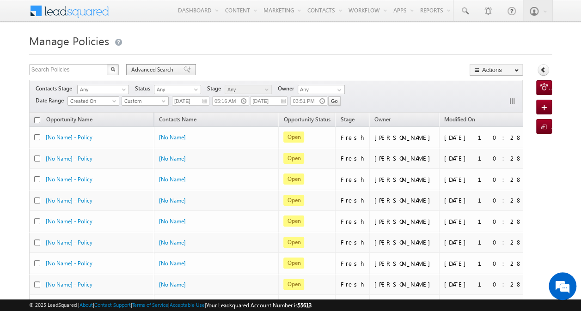
click at [158, 66] on span "Advanced Search" at bounding box center [153, 70] width 45 height 8
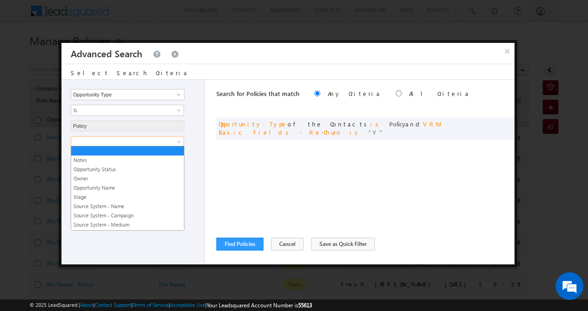
click at [174, 139] on link at bounding box center [127, 141] width 113 height 11
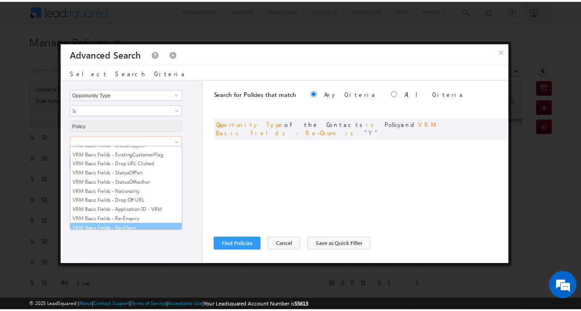
scroll to position [1803, 0]
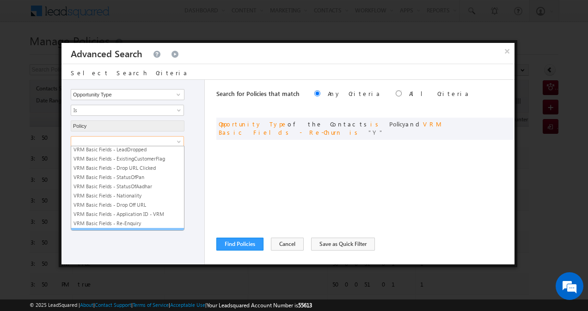
click at [144, 229] on link "VRM Basic Fields - Re-Churn" at bounding box center [127, 233] width 113 height 8
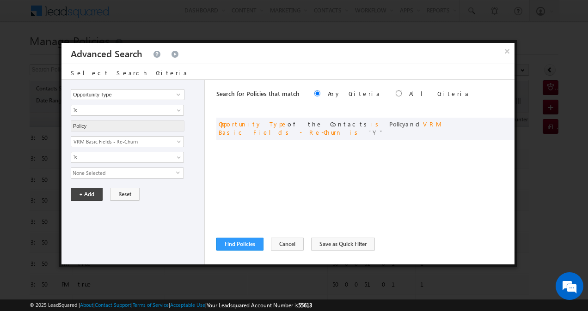
click at [170, 173] on span "None Selected" at bounding box center [123, 173] width 105 height 10
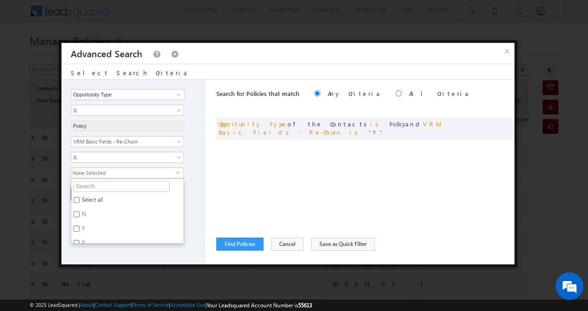
click at [80, 228] on label "Y" at bounding box center [82, 230] width 23 height 14
click at [79, 228] on input "Y" at bounding box center [76, 229] width 6 height 6
checkbox input "true"
click at [197, 180] on div "Opportunity Type Lead Owner Sales Group Prospect Id Aadhar Number ABG Employee …" at bounding box center [132, 172] width 143 height 185
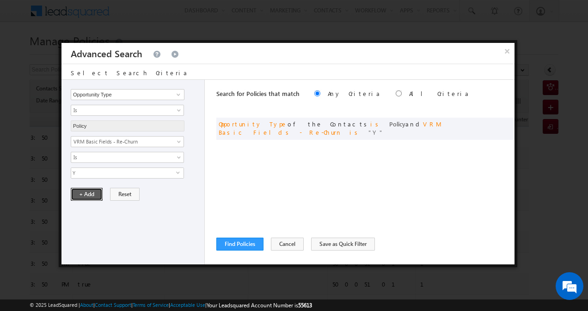
click at [90, 195] on button "+ Add" at bounding box center [87, 194] width 32 height 13
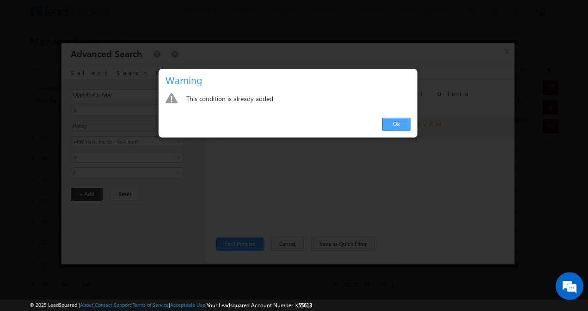
click at [390, 119] on link "Ok" at bounding box center [396, 124] width 28 height 13
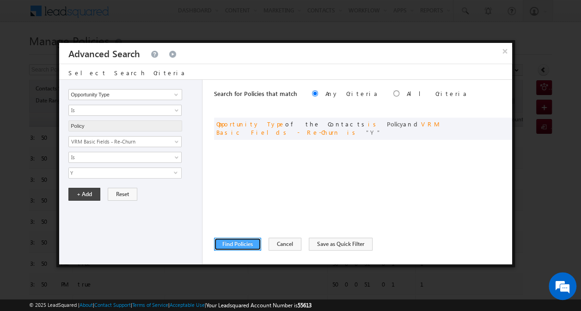
click at [238, 241] on button "Find Policies" at bounding box center [237, 244] width 47 height 13
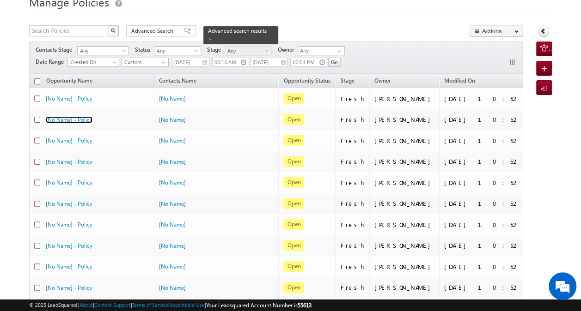
scroll to position [0, 0]
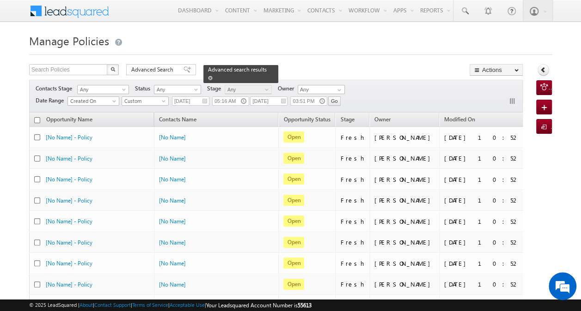
click at [212, 76] on span at bounding box center [210, 78] width 5 height 5
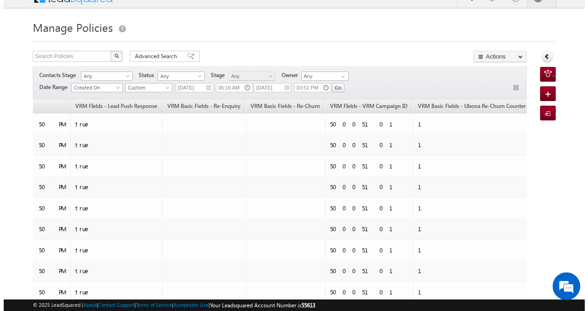
scroll to position [11, 0]
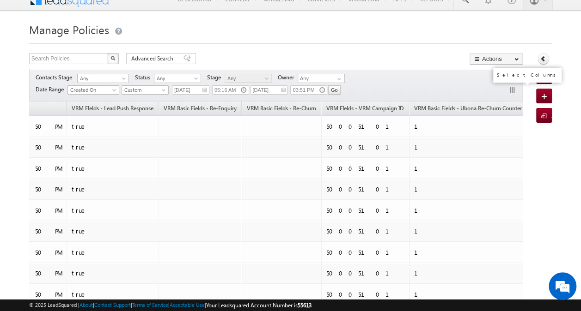
click at [509, 90] on button "button" at bounding box center [512, 90] width 9 height 9
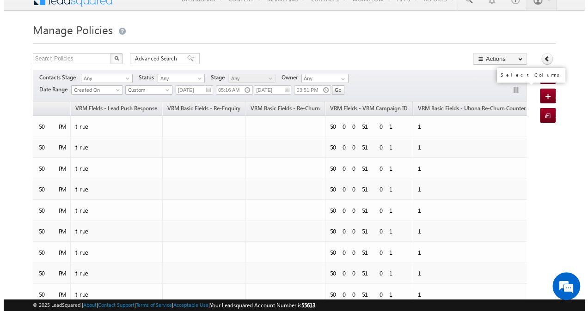
scroll to position [0, 559]
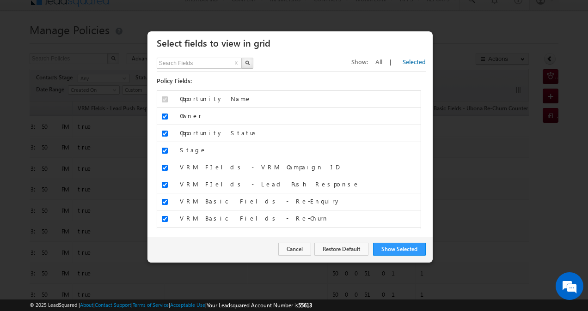
click at [382, 62] on span "All" at bounding box center [378, 62] width 7 height 8
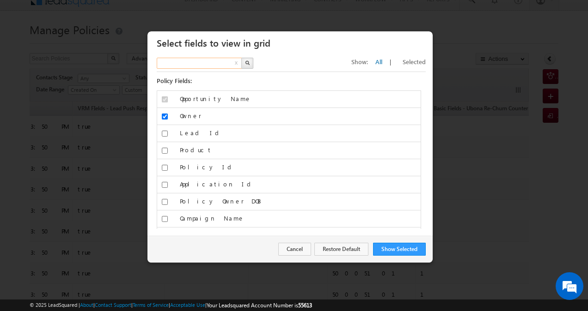
click at [196, 65] on input "text" at bounding box center [200, 63] width 86 height 11
click at [247, 61] on img "button" at bounding box center [247, 63] width 5 height 5
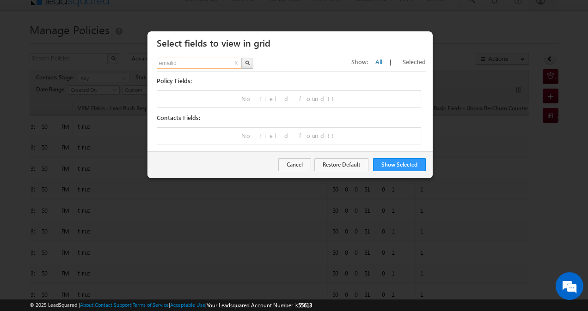
click at [203, 59] on input "emailid" at bounding box center [200, 63] width 86 height 11
type input "email"
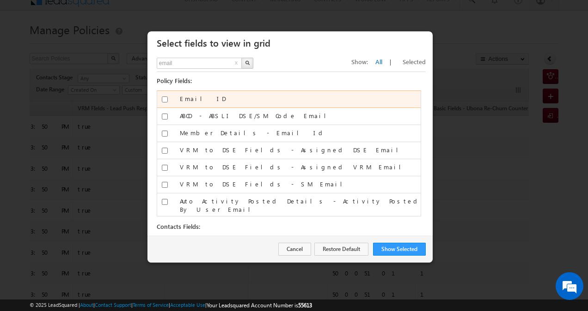
click at [163, 98] on input "Email ID" at bounding box center [165, 100] width 6 height 6
checkbox input "true"
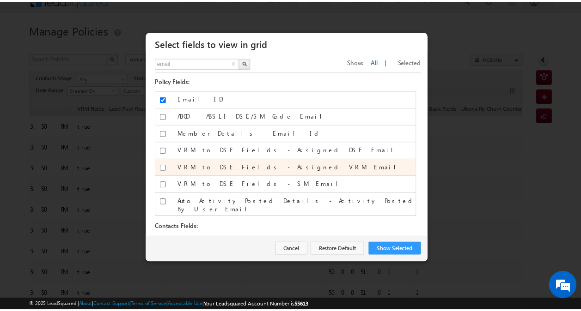
scroll to position [66, 0]
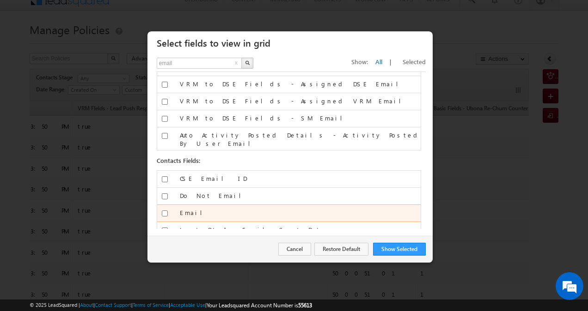
click at [164, 211] on input "Email" at bounding box center [165, 214] width 6 height 6
checkbox input "true"
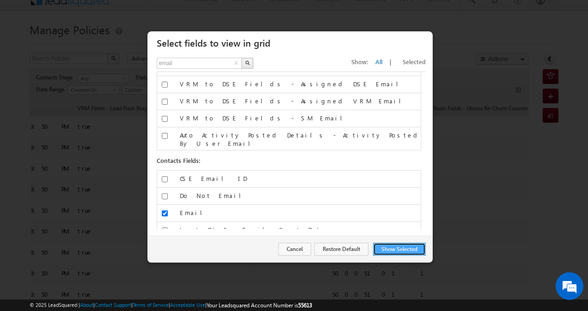
click at [384, 251] on button "Show Selected" at bounding box center [399, 249] width 53 height 13
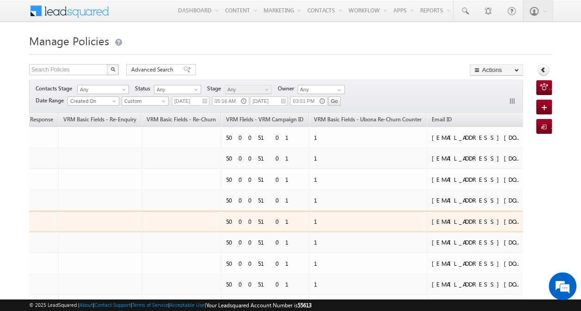
scroll to position [0, 666]
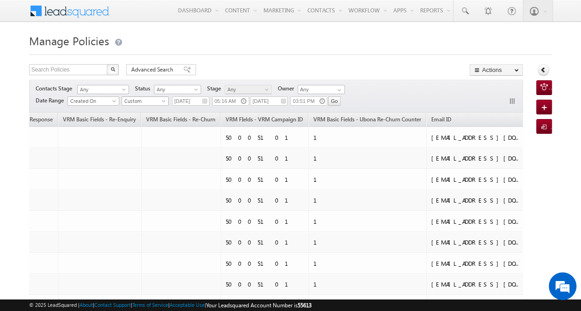
click at [164, 102] on span at bounding box center [164, 102] width 7 height 7
click at [152, 113] on link "All Time" at bounding box center [145, 110] width 47 height 8
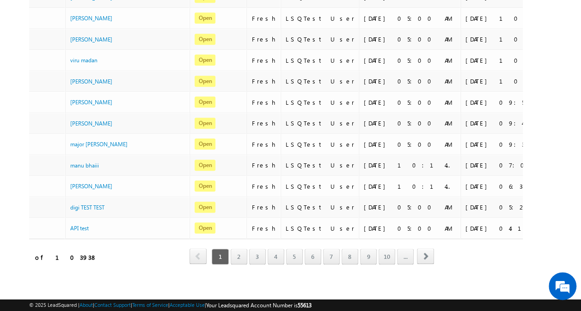
scroll to position [0, 0]
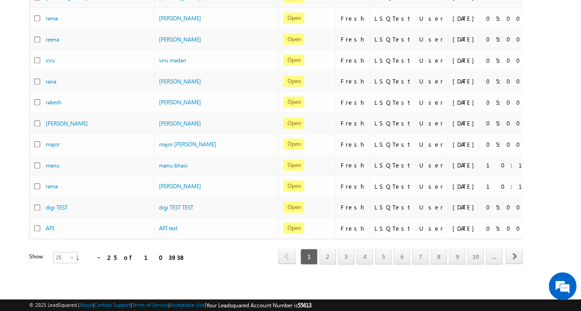
drag, startPoint x: 125, startPoint y: 251, endPoint x: 100, endPoint y: 250, distance: 24.5
click at [100, 253] on div "Show 15 25 50 100 200 25" at bounding box center [90, 258] width 123 height 11
click at [106, 253] on div "Show 15 25 50 100 200 25" at bounding box center [90, 258] width 123 height 11
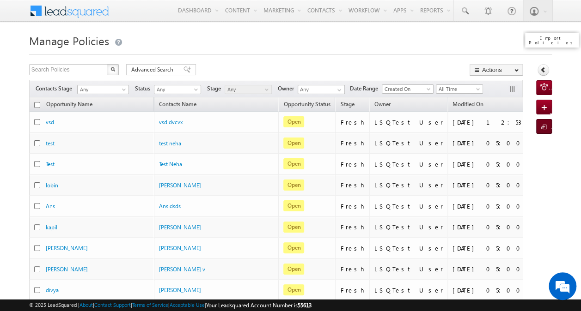
click at [542, 125] on span at bounding box center [545, 127] width 9 height 9
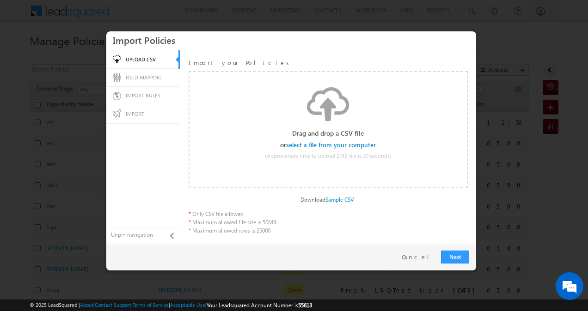
click at [363, 145] on input "file" at bounding box center [331, 145] width 88 height 6
click at [419, 253] on link "Cancel" at bounding box center [418, 257] width 35 height 8
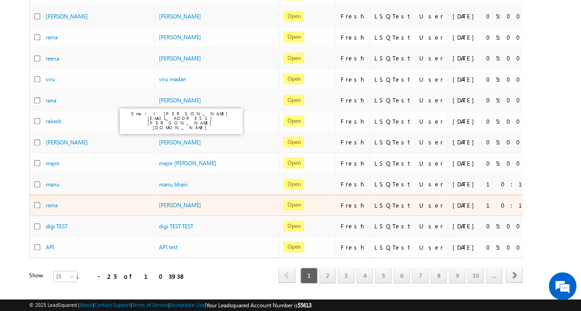
scroll to position [379, 0]
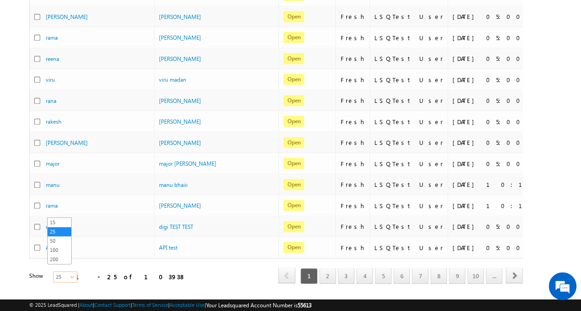
click at [69, 275] on span at bounding box center [72, 278] width 7 height 7
click at [61, 255] on link "200" at bounding box center [60, 259] width 24 height 8
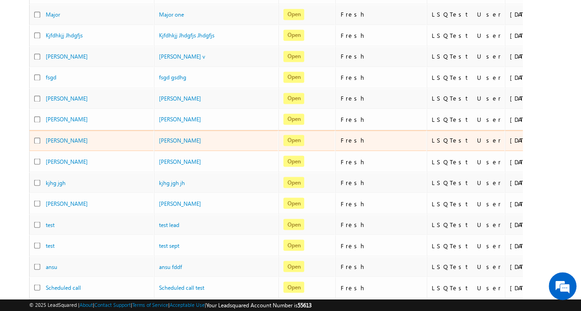
scroll to position [732, 0]
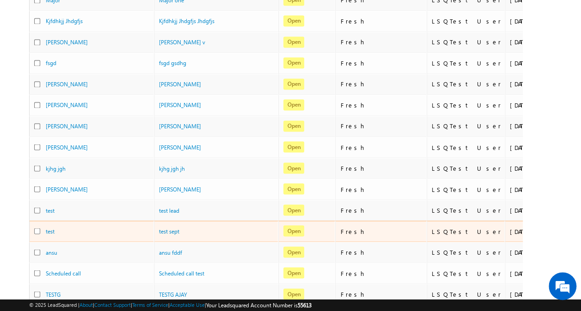
click at [37, 228] on input "checkbox" at bounding box center [37, 231] width 6 height 6
checkbox input "true"
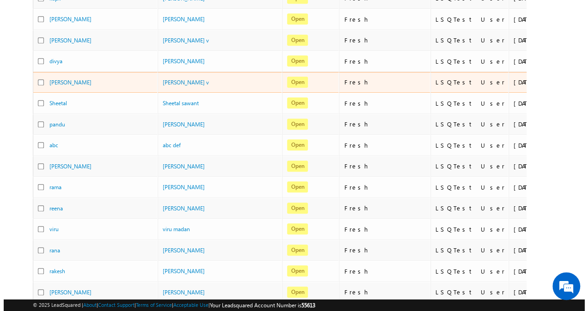
scroll to position [0, 0]
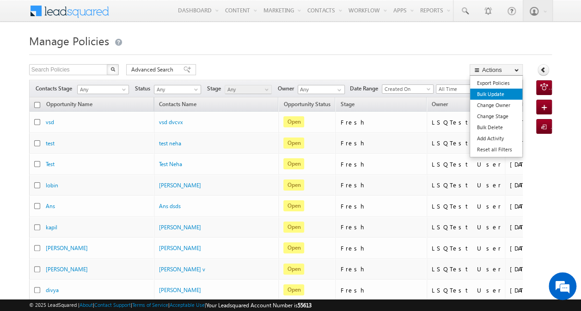
click at [500, 97] on link "Bulk Update" at bounding box center [496, 94] width 52 height 11
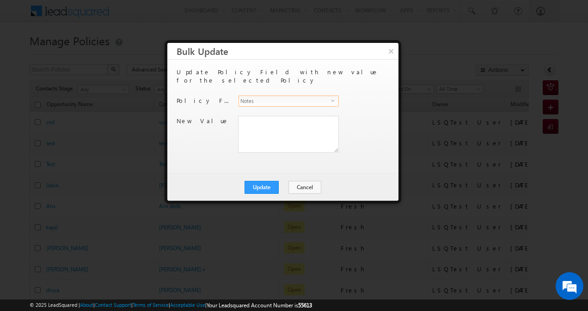
click at [333, 98] on span "select" at bounding box center [334, 100] width 7 height 4
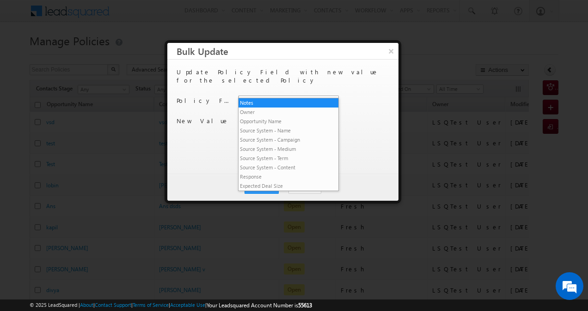
scroll to position [2000, 0]
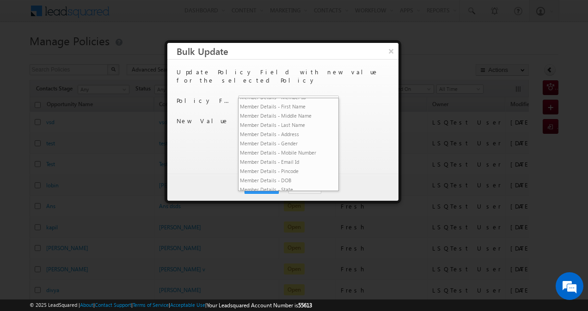
click at [290, 75] on li "VRM Basic Fields - Re-Churn" at bounding box center [288, 70] width 100 height 9
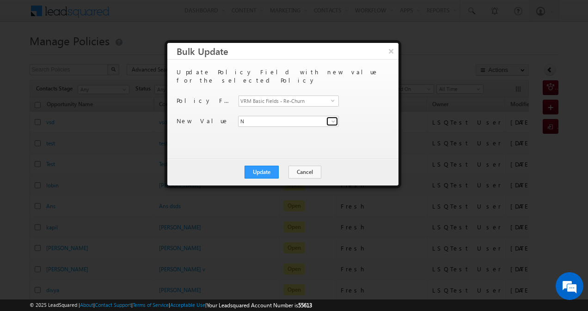
click at [332, 118] on span at bounding box center [332, 121] width 7 height 7
click at [287, 136] on link "Y" at bounding box center [288, 141] width 101 height 11
type input "Y"
click at [271, 170] on button "Update" at bounding box center [261, 172] width 34 height 13
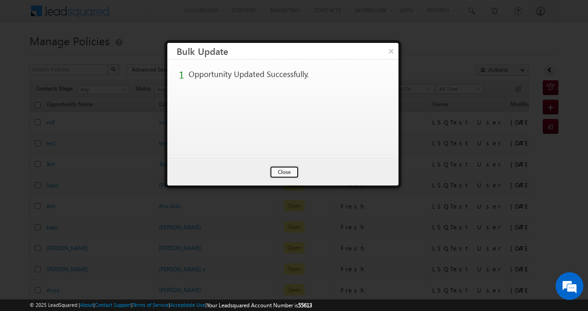
click at [271, 170] on button "Close" at bounding box center [284, 172] width 30 height 13
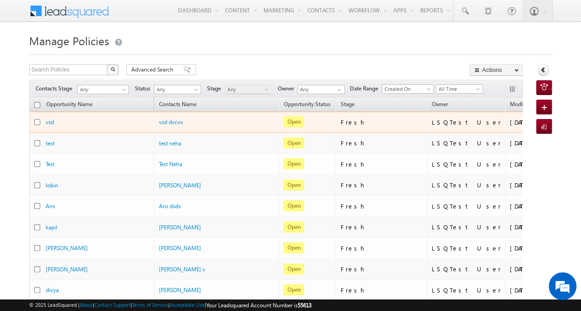
click at [37, 122] on input "checkbox" at bounding box center [37, 122] width 6 height 6
checkbox input "true"
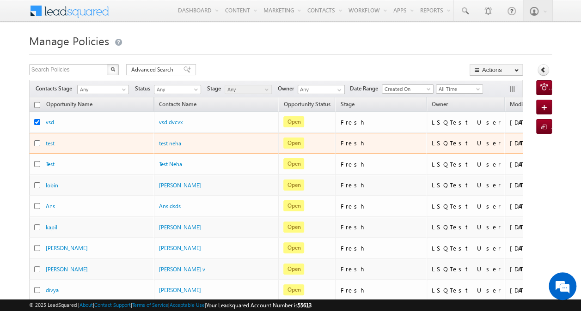
click at [38, 142] on input "checkbox" at bounding box center [37, 143] width 6 height 6
checkbox input "true"
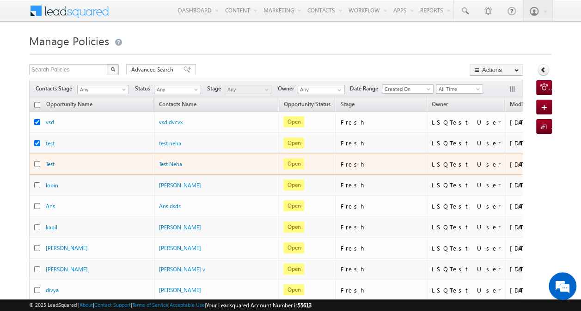
click at [37, 162] on input "checkbox" at bounding box center [37, 164] width 6 height 6
checkbox input "true"
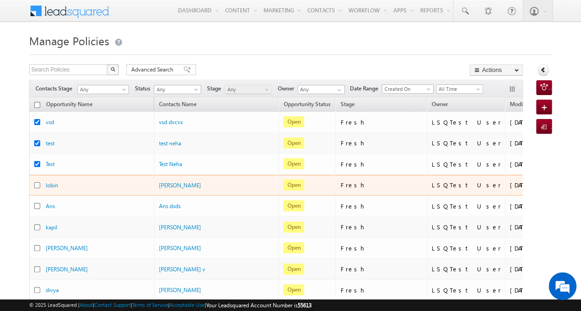
click at [37, 182] on input "checkbox" at bounding box center [37, 185] width 6 height 6
checkbox input "true"
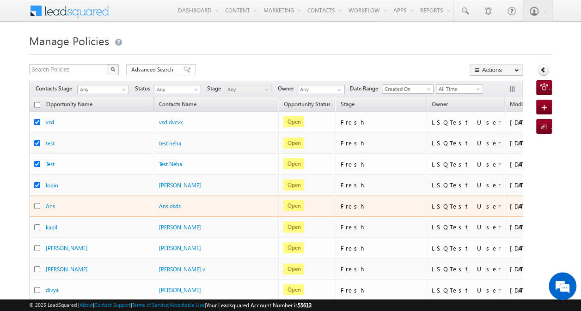
click at [37, 205] on input "checkbox" at bounding box center [37, 206] width 6 height 6
checkbox input "true"
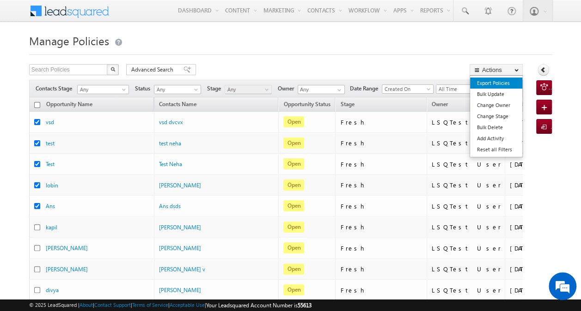
click at [500, 81] on link "Export Policies" at bounding box center [496, 83] width 52 height 11
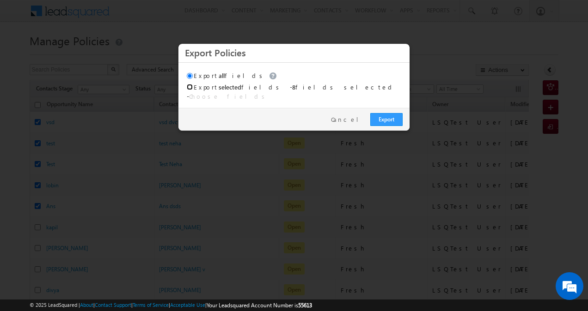
click at [190, 87] on input "Export selected fields" at bounding box center [190, 87] width 6 height 6
radio input "true"
click at [268, 92] on link "Choose fields" at bounding box center [228, 96] width 79 height 8
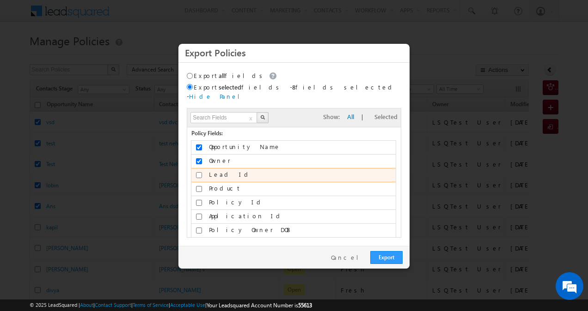
click at [197, 172] on input "Lead Id" at bounding box center [199, 175] width 6 height 6
checkbox input "true"
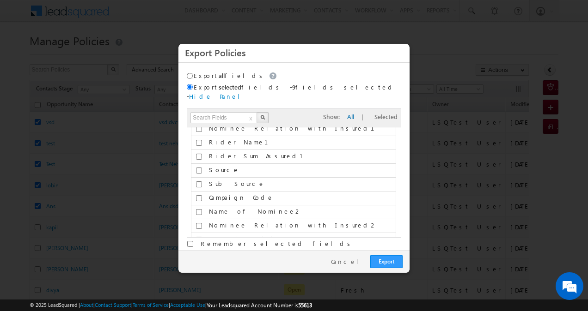
scroll to position [521, 0]
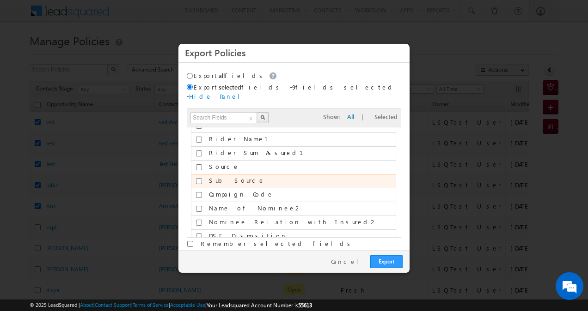
click at [201, 178] on input "Sub Source" at bounding box center [199, 181] width 6 height 6
checkbox input "true"
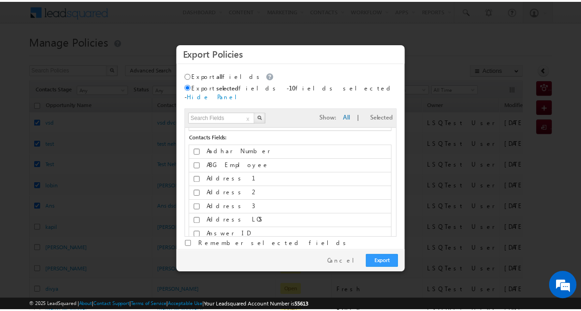
scroll to position [4403, 0]
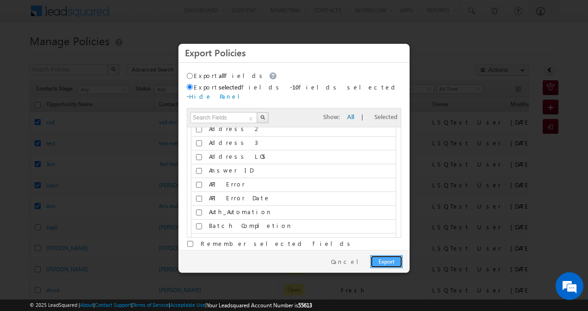
click at [380, 255] on link "Export" at bounding box center [386, 261] width 32 height 13
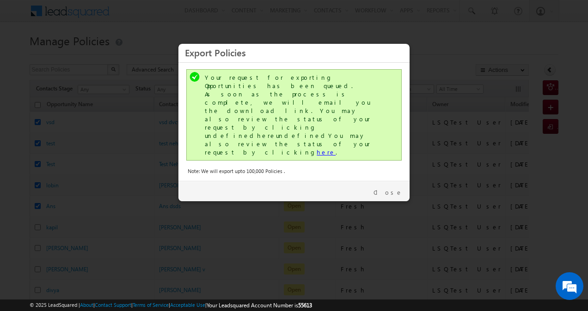
click at [316, 148] on link "here" at bounding box center [325, 152] width 19 height 8
click at [389, 188] on link "Close" at bounding box center [387, 192] width 29 height 8
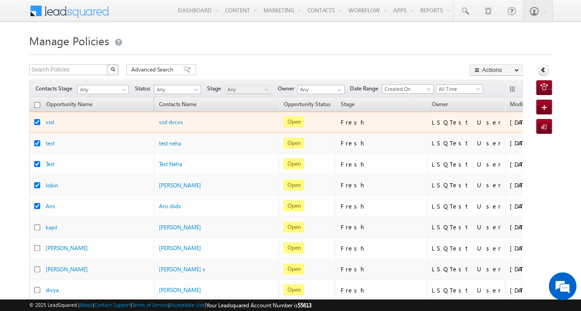
click at [39, 122] on input "checkbox" at bounding box center [37, 122] width 6 height 6
checkbox input "false"
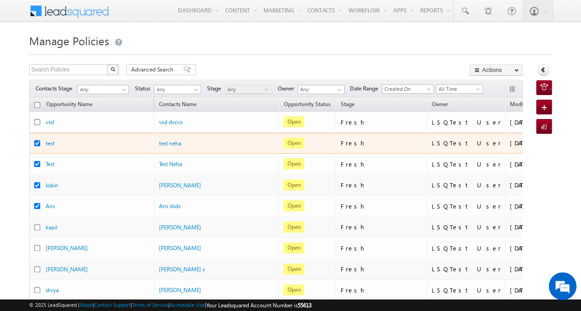
click at [36, 139] on div at bounding box center [40, 143] width 12 height 9
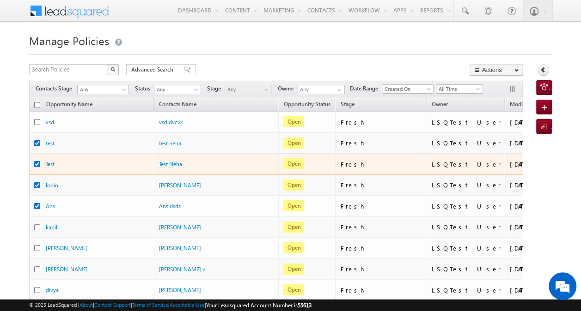
click at [39, 160] on div at bounding box center [40, 164] width 12 height 9
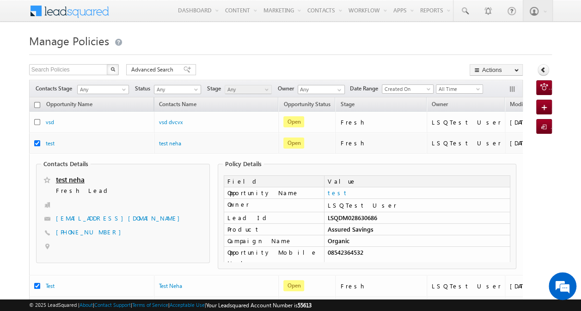
click at [38, 182] on fieldset "Contacts Details test neha Fresh Lead test@gmail.com" at bounding box center [123, 211] width 174 height 103
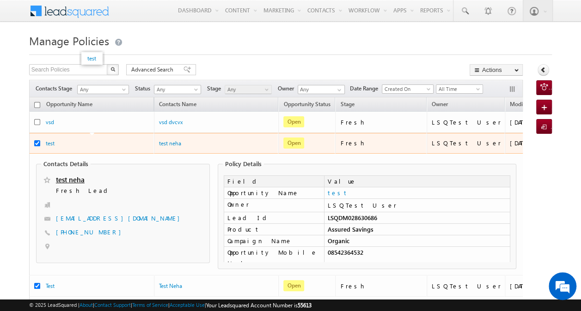
click at [67, 142] on div "test" at bounding box center [92, 143] width 92 height 9
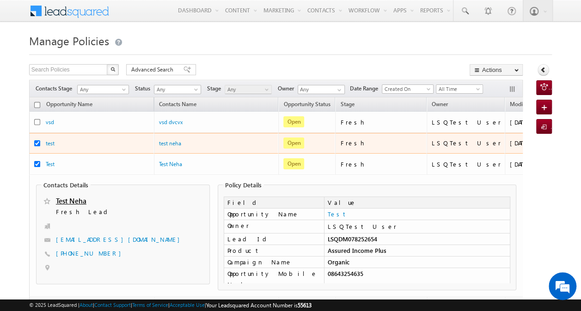
click at [37, 141] on input "checkbox" at bounding box center [37, 143] width 6 height 6
checkbox input "false"
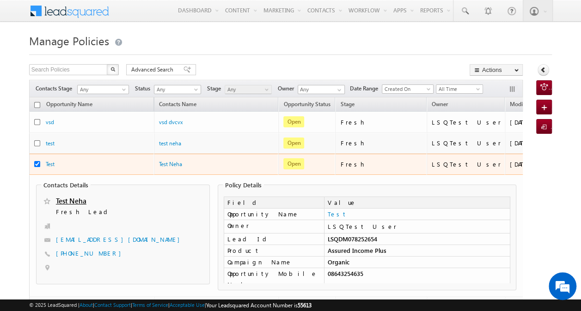
click at [37, 161] on input "checkbox" at bounding box center [37, 164] width 6 height 6
checkbox input "false"
click at [73, 157] on td "Test" at bounding box center [91, 164] width 125 height 21
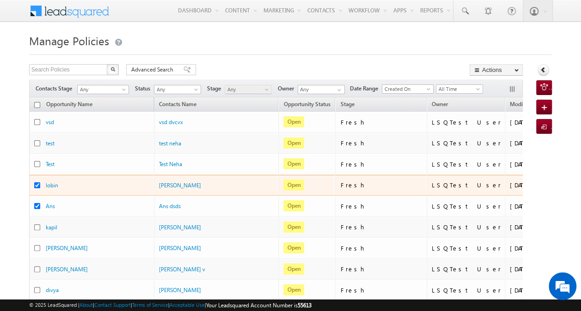
click at [35, 187] on div at bounding box center [40, 185] width 12 height 9
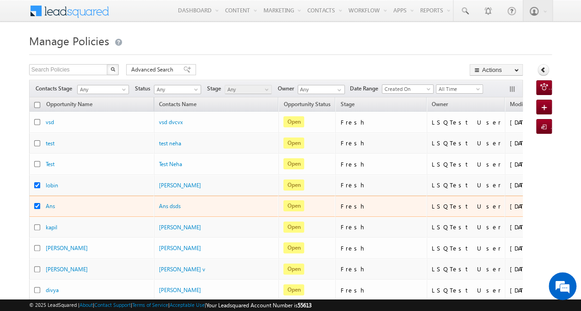
click at [38, 207] on div at bounding box center [40, 206] width 12 height 9
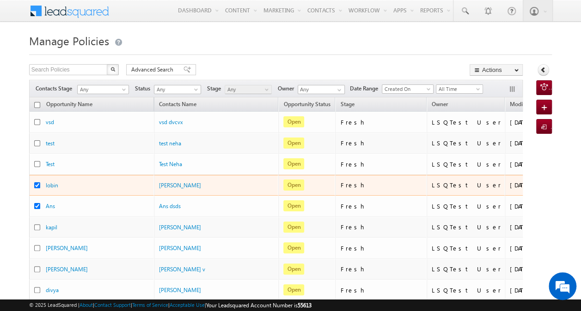
click at [36, 188] on div at bounding box center [40, 185] width 12 height 9
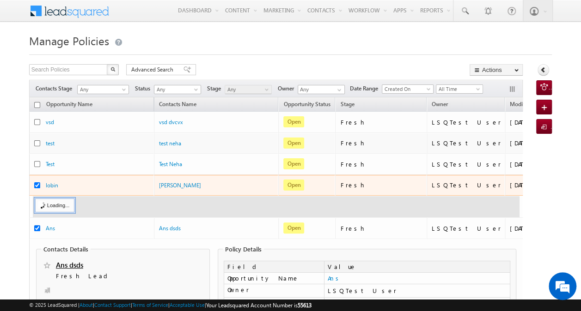
click at [36, 185] on input "checkbox" at bounding box center [37, 185] width 6 height 6
checkbox input "false"
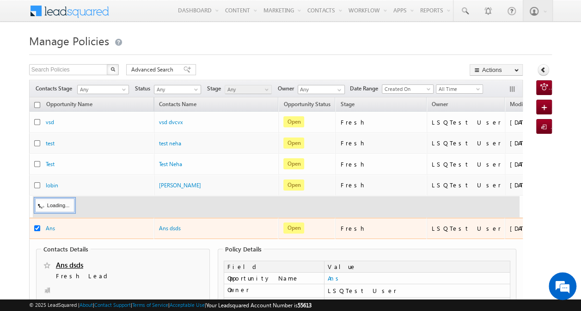
click at [35, 225] on input "checkbox" at bounding box center [37, 228] width 6 height 6
checkbox input "false"
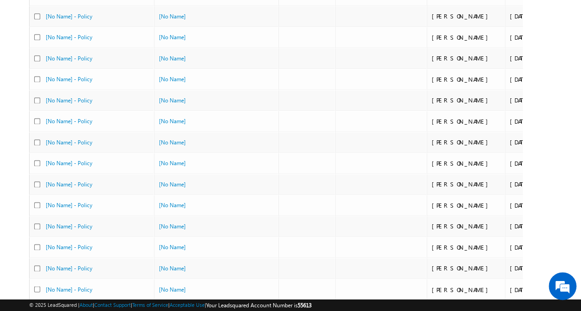
scroll to position [4265, 0]
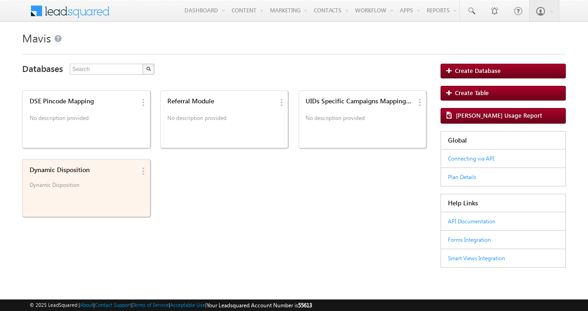
click at [105, 179] on div "Dynamic Disposition Dynamic Disposition" at bounding box center [80, 180] width 109 height 32
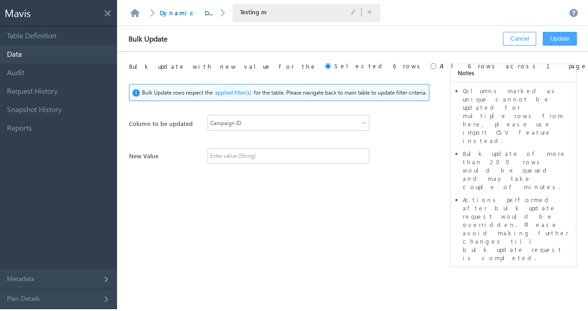
click at [65, 51] on link "Data" at bounding box center [58, 54] width 117 height 18
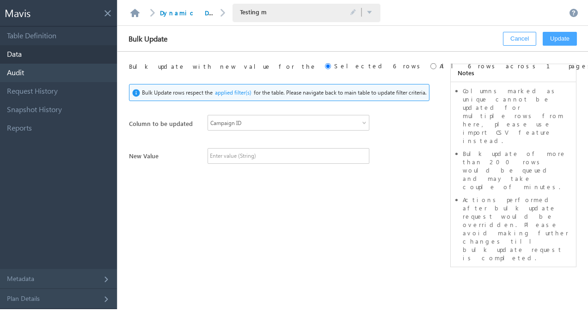
click at [65, 72] on link "Audit" at bounding box center [58, 73] width 117 height 18
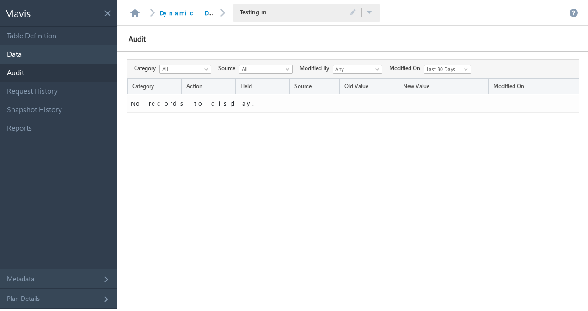
click at [55, 55] on link "Data" at bounding box center [58, 54] width 117 height 18
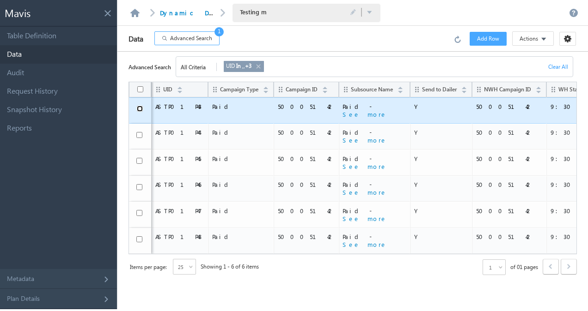
click at [140, 109] on input "checkbox" at bounding box center [140, 109] width 6 height 6
checkbox input "true"
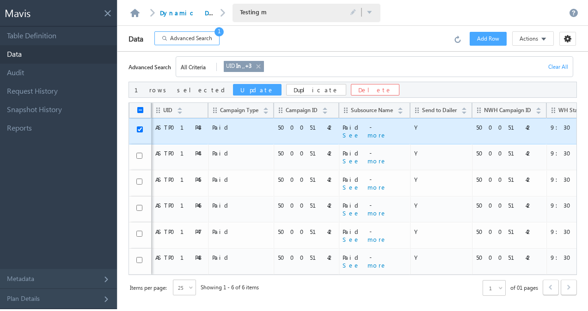
click at [233, 89] on button "Update" at bounding box center [257, 90] width 49 height 12
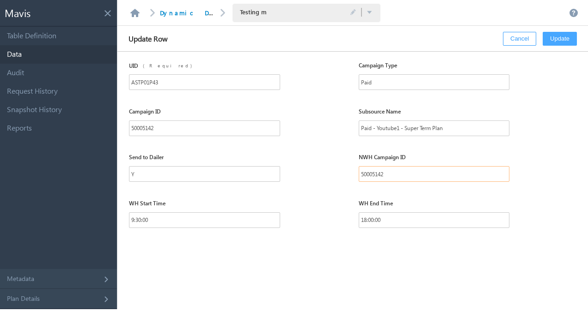
click at [384, 171] on input "50005142" at bounding box center [433, 174] width 151 height 16
paste input "58"
type input "50005158"
click at [176, 130] on input "50005142" at bounding box center [204, 129] width 151 height 16
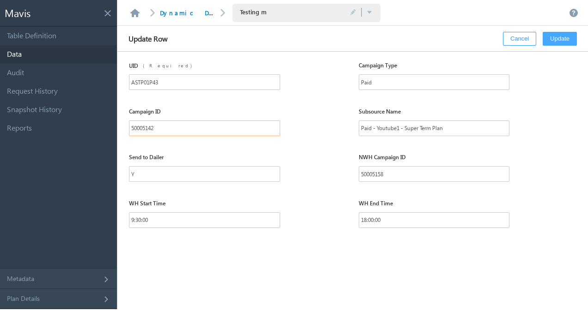
click at [176, 130] on input "50005142" at bounding box center [204, 129] width 151 height 16
paste input "58"
type input "50005158"
click at [389, 129] on input "Paid - Youtube1 - Super Term Plan" at bounding box center [433, 129] width 151 height 16
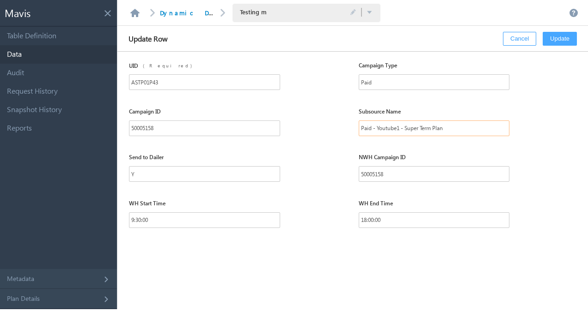
click at [389, 129] on input "Paid - Youtube1 - Super Term Plan" at bounding box center [433, 129] width 151 height 16
paste input "Dailyhunt"
type input "Paid - Dailyhunt - Super Term Plan"
click at [550, 41] on button "Update" at bounding box center [559, 39] width 34 height 14
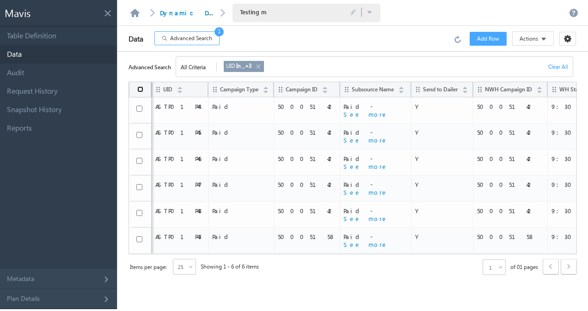
click at [140, 88] on input "checkbox" at bounding box center [140, 89] width 6 height 6
checkbox input "true"
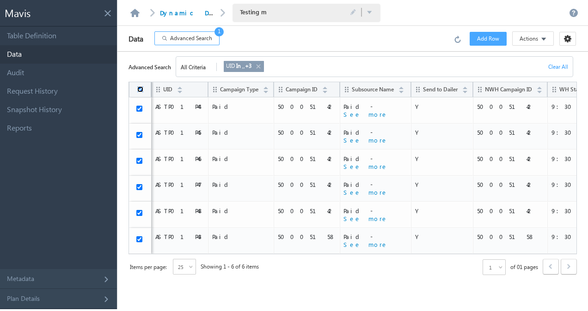
checkbox input "true"
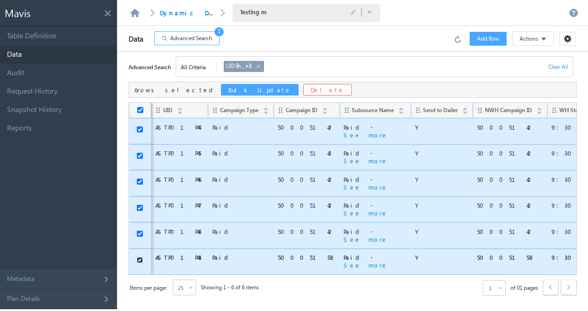
click at [140, 257] on input "checkbox" at bounding box center [140, 260] width 6 height 6
checkbox input "false"
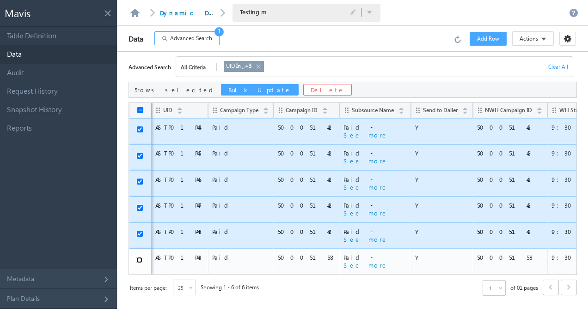
scroll to position [4, 0]
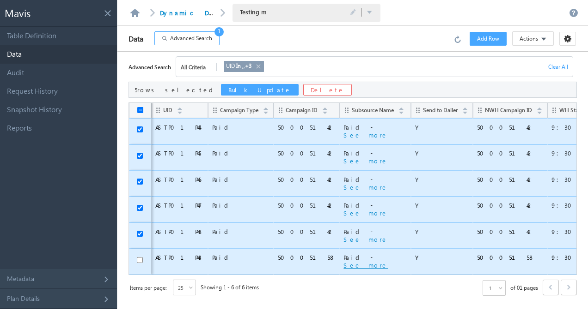
click at [343, 261] on button "See more" at bounding box center [365, 265] width 44 height 8
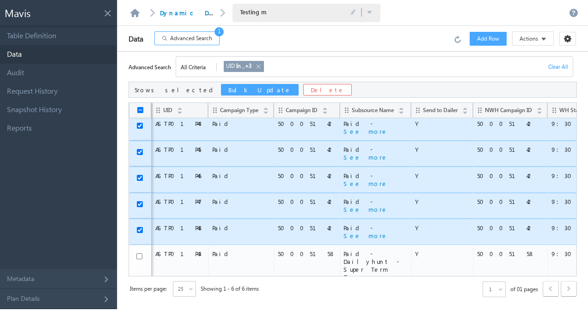
click at [221, 86] on button "Bulk Update" at bounding box center [260, 90] width 78 height 12
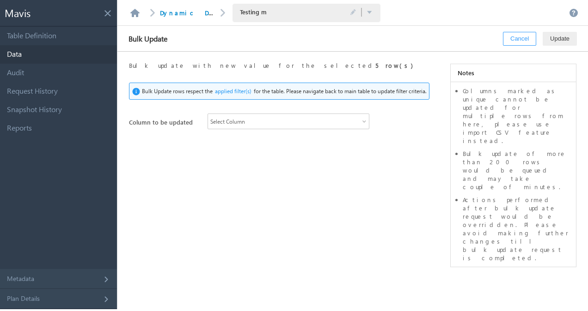
click at [262, 125] on span "Select Column" at bounding box center [284, 122] width 153 height 8
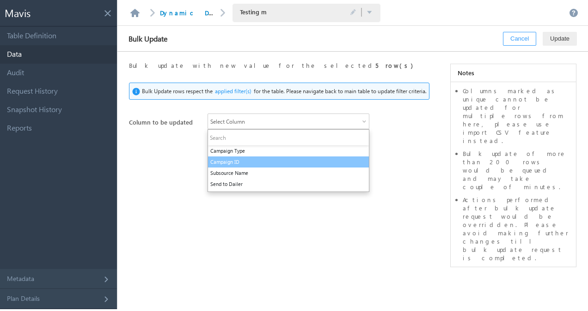
click at [249, 157] on li "Campaign ID" at bounding box center [288, 162] width 161 height 11
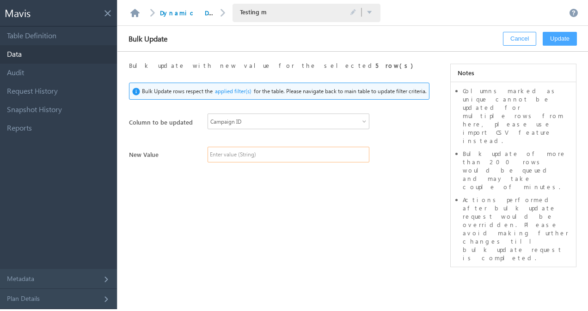
click at [259, 151] on input "text" at bounding box center [288, 155] width 162 height 16
paste input "Paid - Dailyhunt - Super Term Plan"
type input "Paid - Dailyhunt - Super Term Plan"
paste input "50005158"
type input "50005158"
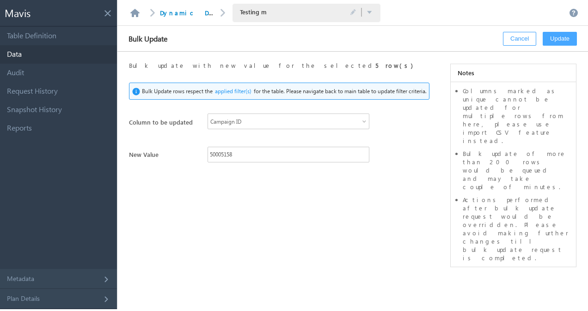
click at [552, 36] on button "Update" at bounding box center [559, 39] width 34 height 14
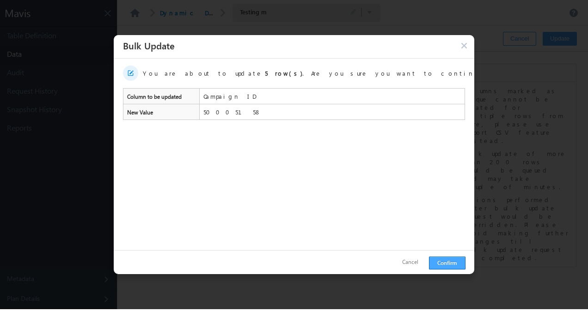
click at [450, 261] on button "Confirm" at bounding box center [447, 263] width 36 height 13
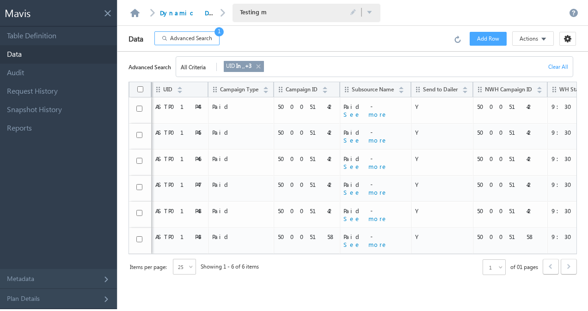
click at [201, 37] on span "Advanced Search" at bounding box center [191, 38] width 42 height 8
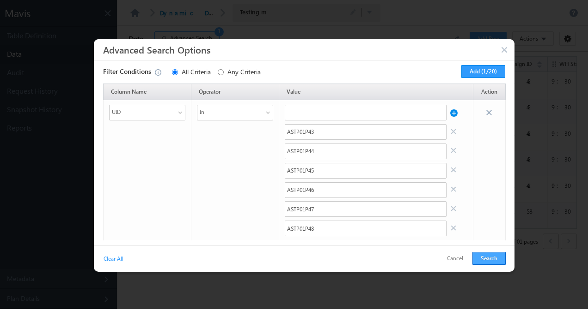
click at [483, 254] on button "Search" at bounding box center [488, 258] width 33 height 13
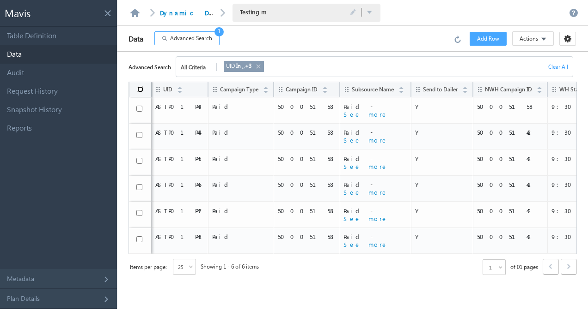
click at [142, 90] on input "checkbox" at bounding box center [140, 89] width 6 height 6
checkbox input "true"
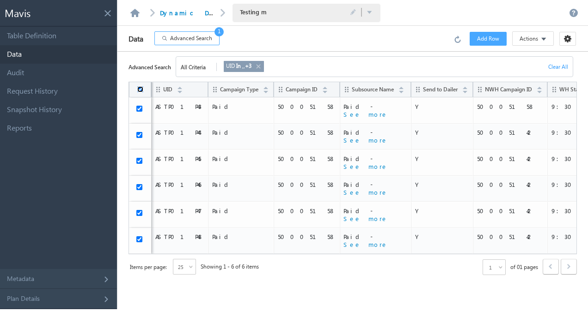
checkbox input "true"
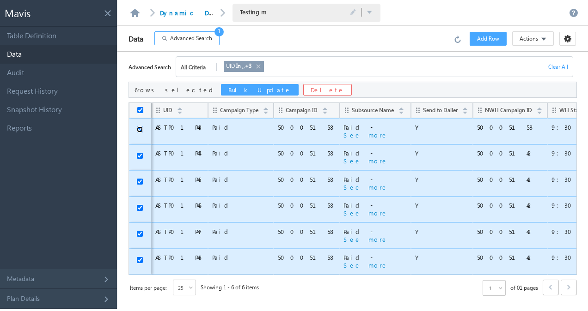
click at [139, 129] on input "checkbox" at bounding box center [140, 130] width 6 height 6
checkbox input "false"
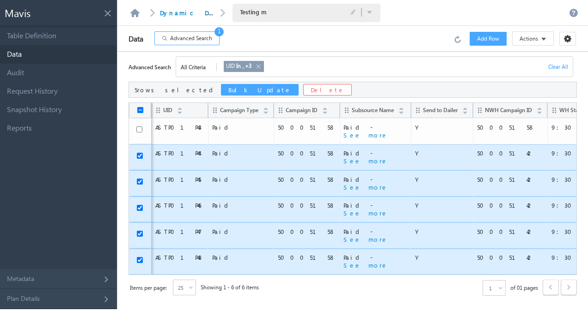
click at [221, 88] on button "Bulk Update" at bounding box center [260, 90] width 78 height 12
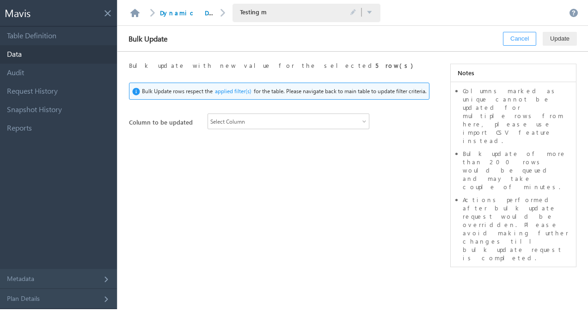
click at [322, 116] on div "Select Column" at bounding box center [288, 122] width 162 height 16
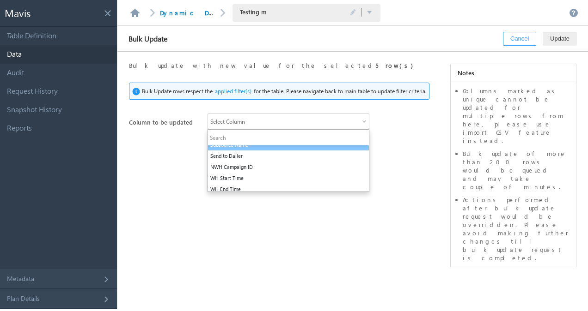
scroll to position [29, 0]
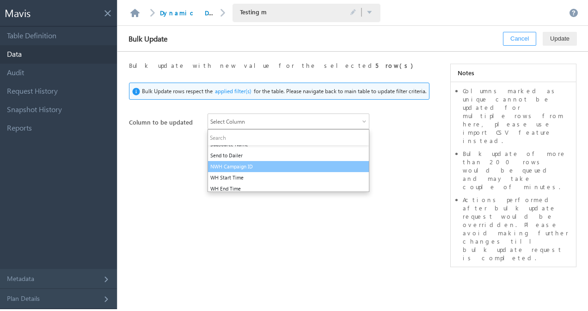
click at [274, 166] on li "NWH Campaign ID" at bounding box center [288, 166] width 161 height 11
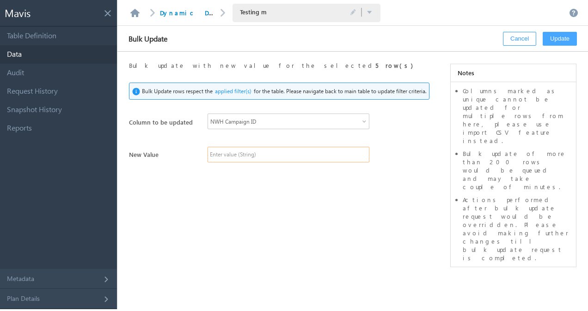
click at [283, 155] on input "text" at bounding box center [288, 155] width 162 height 16
paste input "50005158"
type input "50005158"
click at [551, 34] on button "Update" at bounding box center [559, 39] width 34 height 14
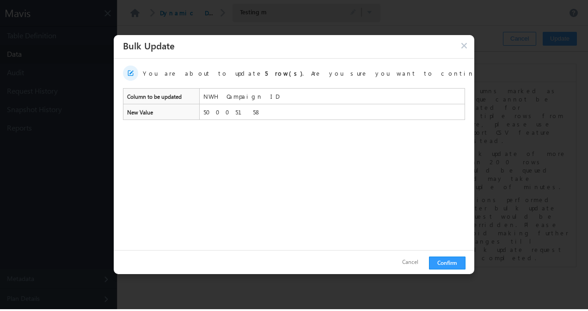
click at [449, 256] on div "Cancel Confirm" at bounding box center [294, 263] width 360 height 24
click at [447, 261] on button "Confirm" at bounding box center [447, 263] width 36 height 13
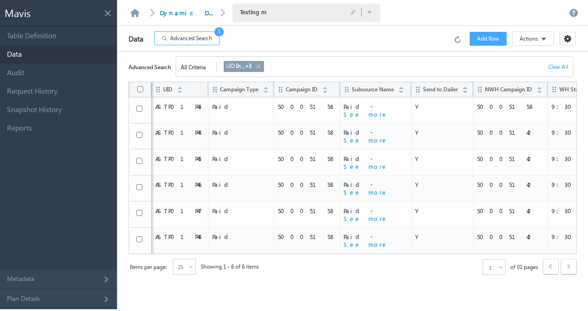
click at [190, 43] on button "Advanced Search 1" at bounding box center [186, 38] width 65 height 14
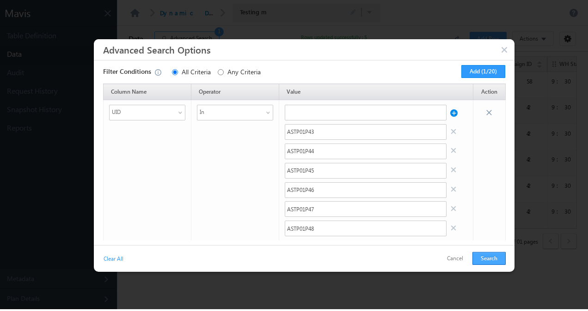
click at [485, 253] on button "Search" at bounding box center [488, 258] width 33 height 13
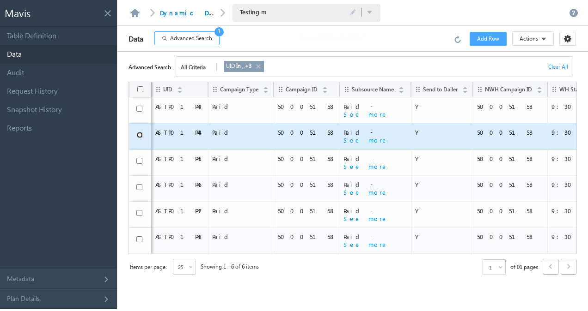
click at [139, 132] on input "checkbox" at bounding box center [140, 135] width 6 height 6
checkbox input "true"
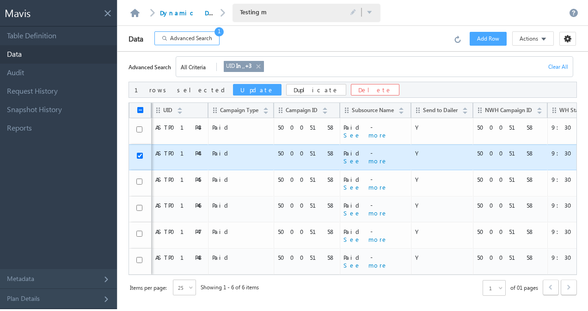
click at [233, 87] on button "Update" at bounding box center [257, 90] width 49 height 12
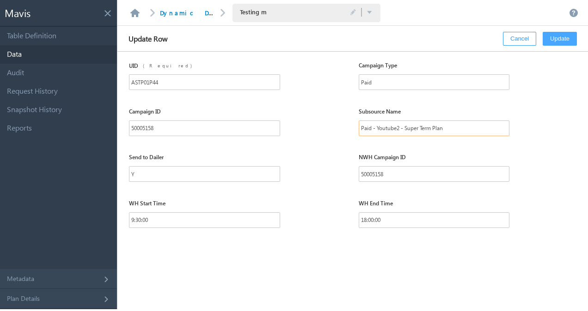
click at [423, 130] on input "Paid - Youtube2 - Super Term Plan" at bounding box center [433, 129] width 151 height 16
paste input "Dailyhunt"
type input "Paid - Dailyhunt2 - Super Term Plan"
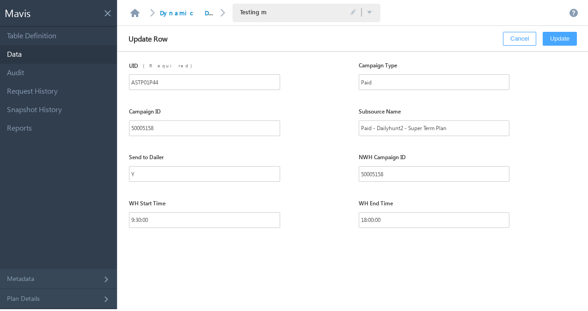
click at [559, 39] on button "Update" at bounding box center [559, 39] width 34 height 14
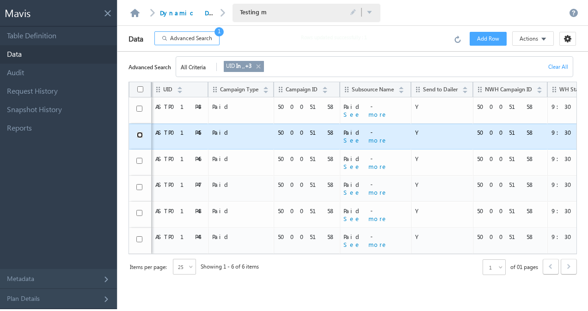
click at [140, 134] on input "checkbox" at bounding box center [140, 135] width 6 height 6
checkbox input "true"
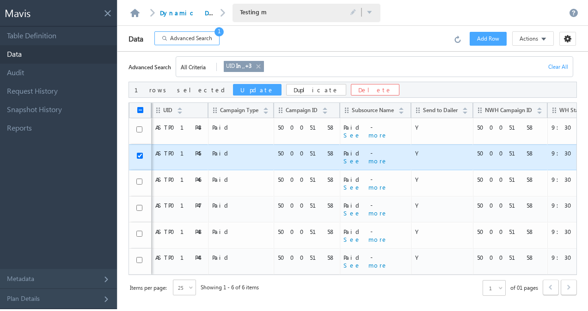
click at [233, 87] on button "Update" at bounding box center [257, 90] width 49 height 12
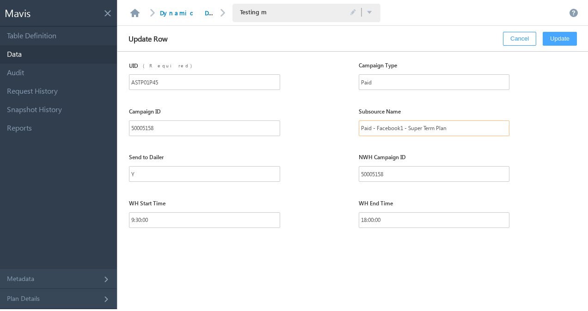
click at [407, 128] on input "Paid - Facebook1 - Super Term Plan" at bounding box center [433, 129] width 151 height 16
paste input "DV360"
type input "Paid - DV360 1 - Super Term Plan"
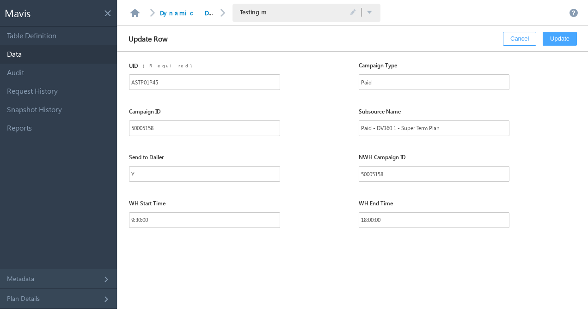
click at [558, 37] on button "Update" at bounding box center [559, 39] width 34 height 14
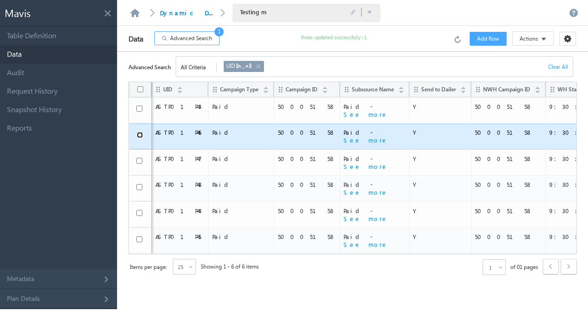
click at [137, 135] on input "checkbox" at bounding box center [140, 135] width 6 height 6
checkbox input "true"
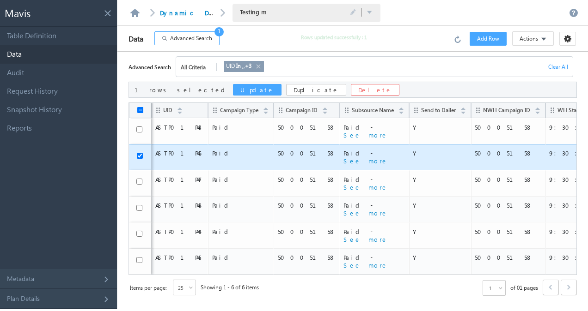
click at [233, 88] on button "Update" at bounding box center [257, 90] width 49 height 12
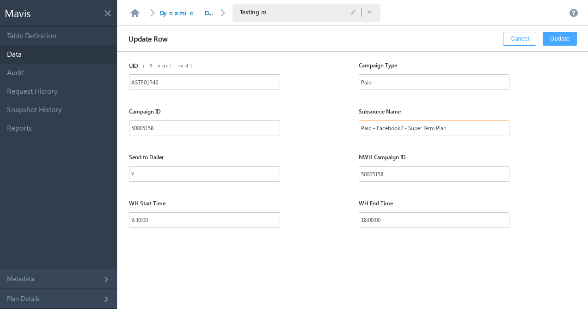
click at [422, 130] on input "Paid - Facebook2 - Super Term Plan" at bounding box center [433, 129] width 151 height 16
paste input "DV360"
type input "Paid - DV360 2 - Super Term Plan"
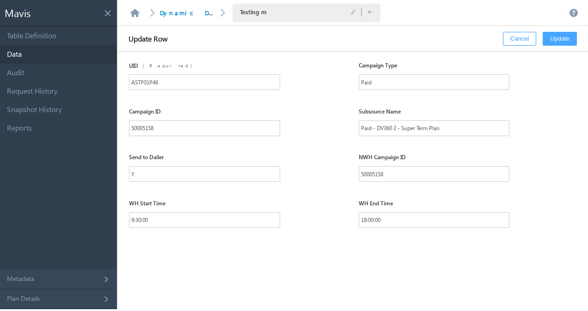
click at [556, 41] on button "Update" at bounding box center [559, 39] width 34 height 14
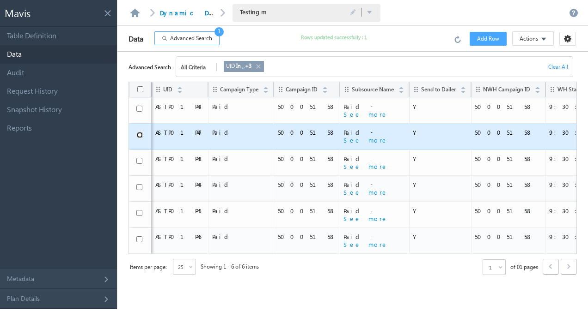
click at [139, 133] on input "checkbox" at bounding box center [140, 135] width 6 height 6
checkbox input "true"
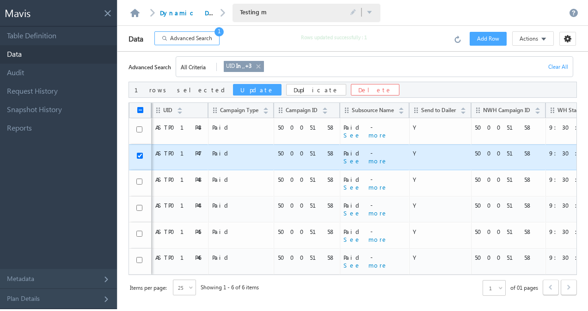
click at [233, 88] on button "Update" at bounding box center [257, 90] width 49 height 12
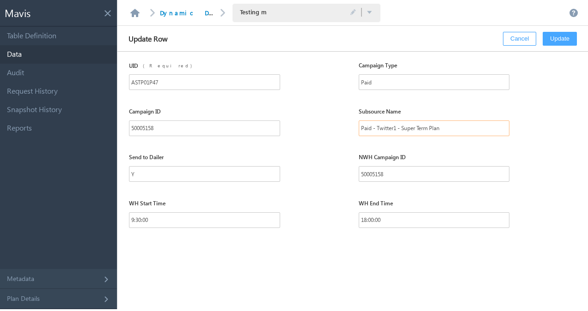
click at [419, 127] on input "Paid - Twitter1 - Super Term Plan" at bounding box center [433, 129] width 151 height 16
paste input "DV360 3"
type input "Paid - DV360 3 - Super Term Plan"
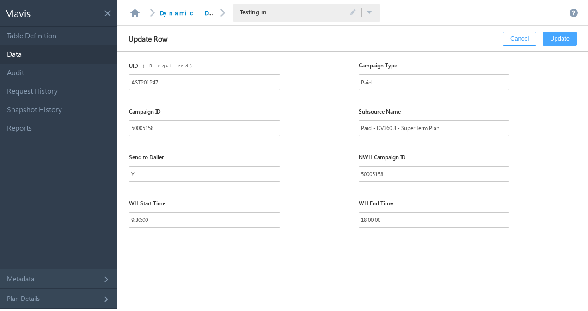
click at [550, 37] on button "Update" at bounding box center [559, 39] width 34 height 14
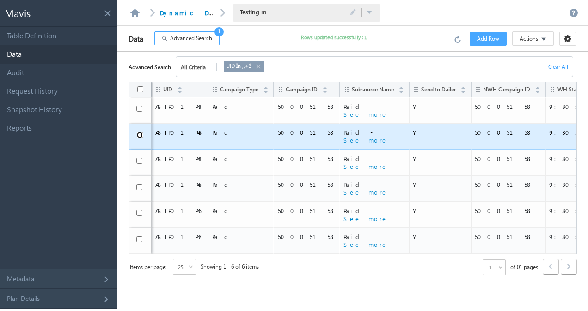
click at [140, 133] on input "checkbox" at bounding box center [140, 135] width 6 height 6
checkbox input "true"
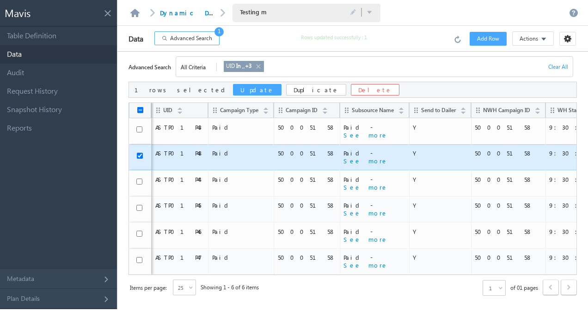
click at [233, 88] on button "Update" at bounding box center [257, 90] width 49 height 12
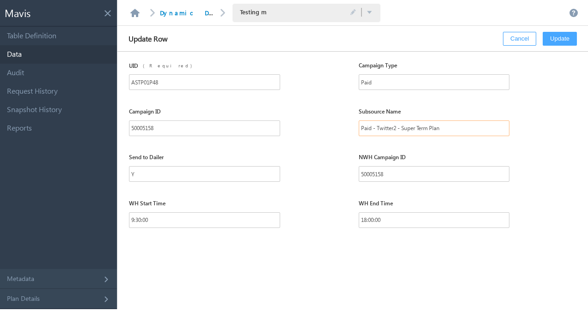
click at [407, 129] on input "Paid - Twitter2 - Super Term Plan" at bounding box center [433, 129] width 151 height 16
paste input "DV360 4"
type input "Paid - DV360 4 - Super Term Plan"
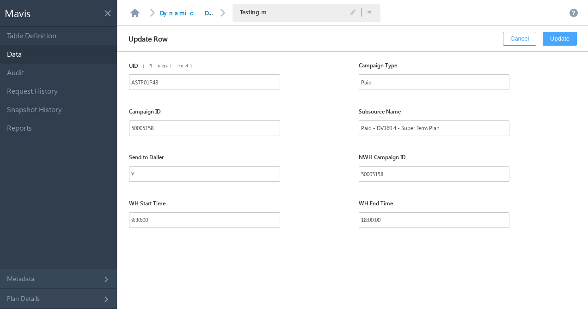
click at [554, 37] on button "Update" at bounding box center [559, 39] width 34 height 14
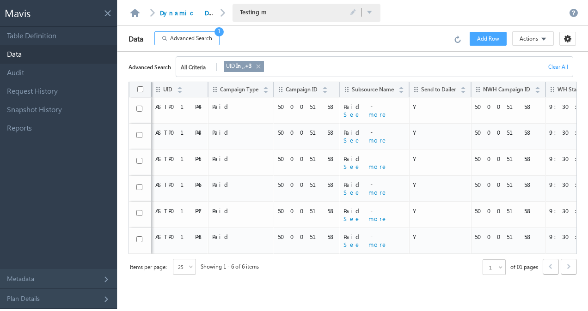
click at [171, 40] on span "Advanced Search" at bounding box center [191, 38] width 42 height 8
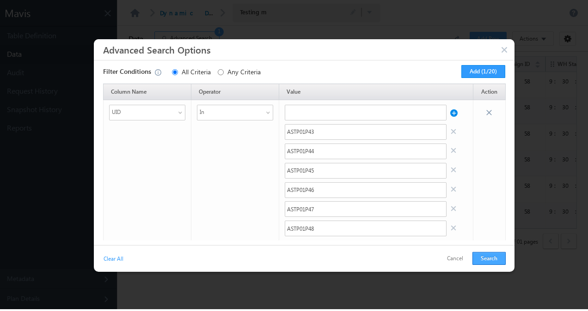
click at [480, 260] on button "Search" at bounding box center [488, 258] width 33 height 13
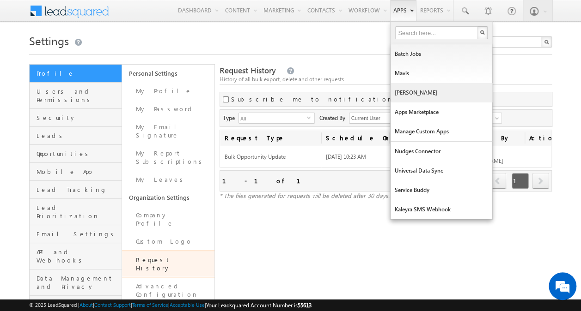
click at [406, 91] on link "[PERSON_NAME]" at bounding box center [441, 92] width 102 height 19
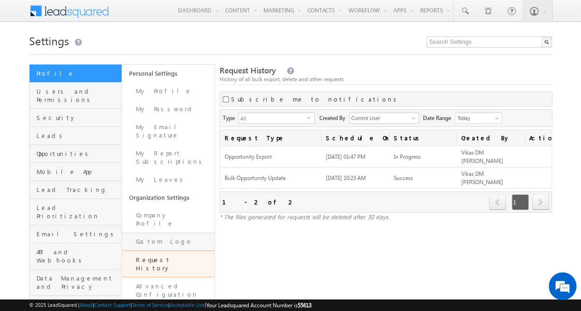
click at [180, 233] on link "Custom Logo" at bounding box center [168, 242] width 92 height 18
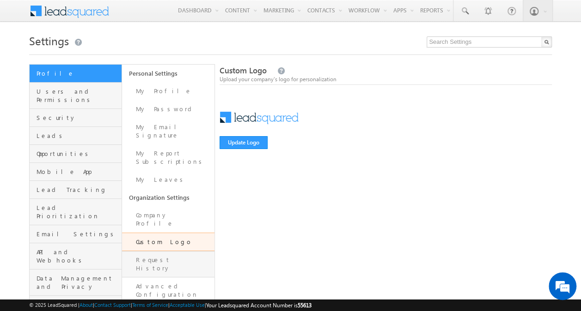
click at [164, 251] on link "Request History" at bounding box center [168, 264] width 92 height 26
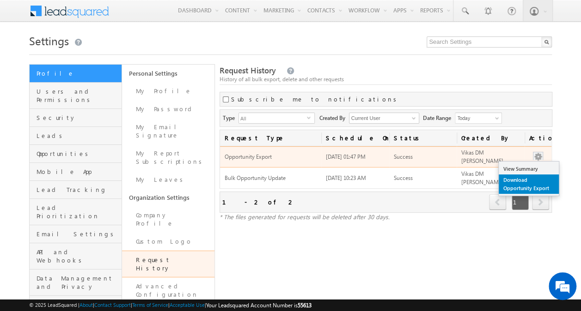
click at [521, 182] on link "Download Opportunity Export" at bounding box center [528, 184] width 60 height 19
